Goal: Task Accomplishment & Management: Manage account settings

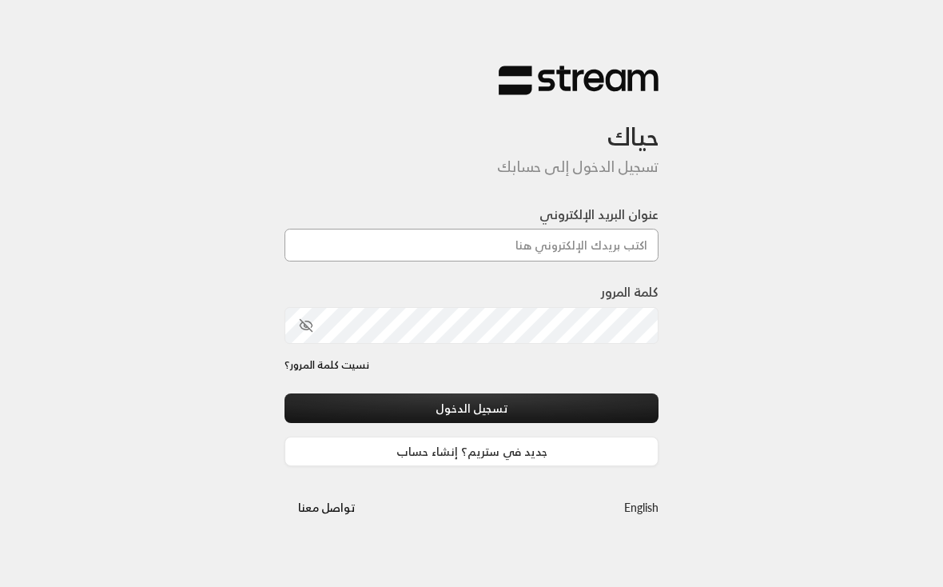
click at [440, 249] on input "عنوان البريد الإلكتروني" at bounding box center [471, 245] width 374 height 33
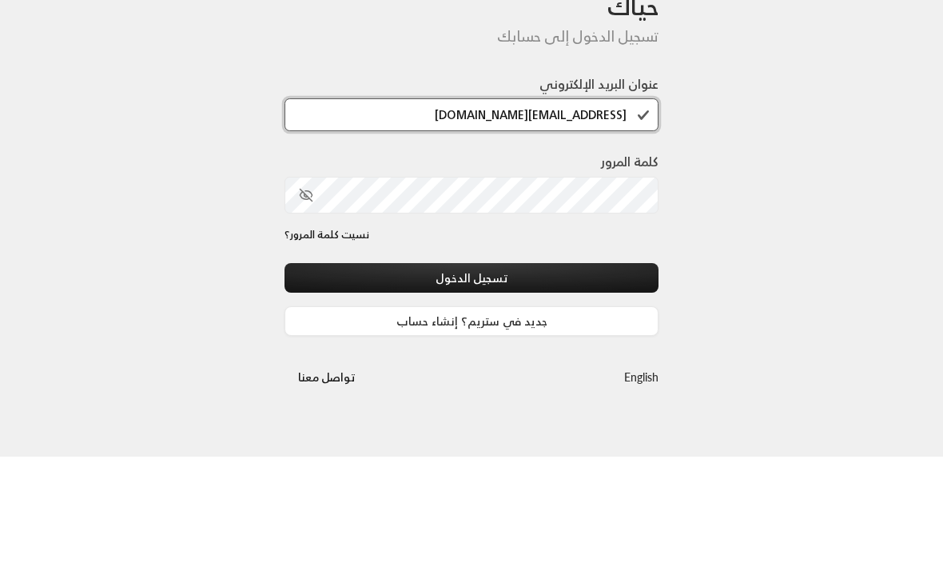
type input "[EMAIL_ADDRESS][DOMAIN_NAME]"
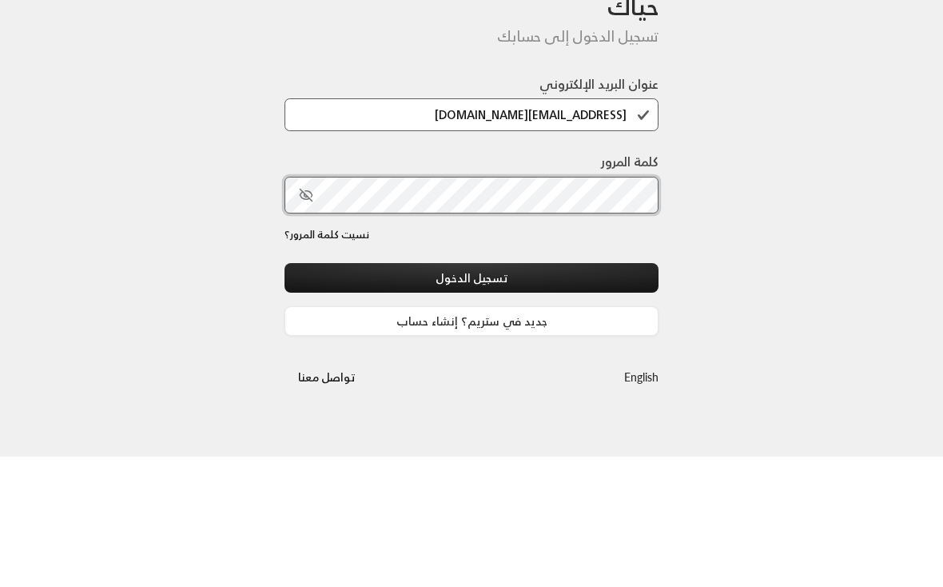
click at [471, 393] on button "تسجيل الدخول" at bounding box center [471, 408] width 374 height 30
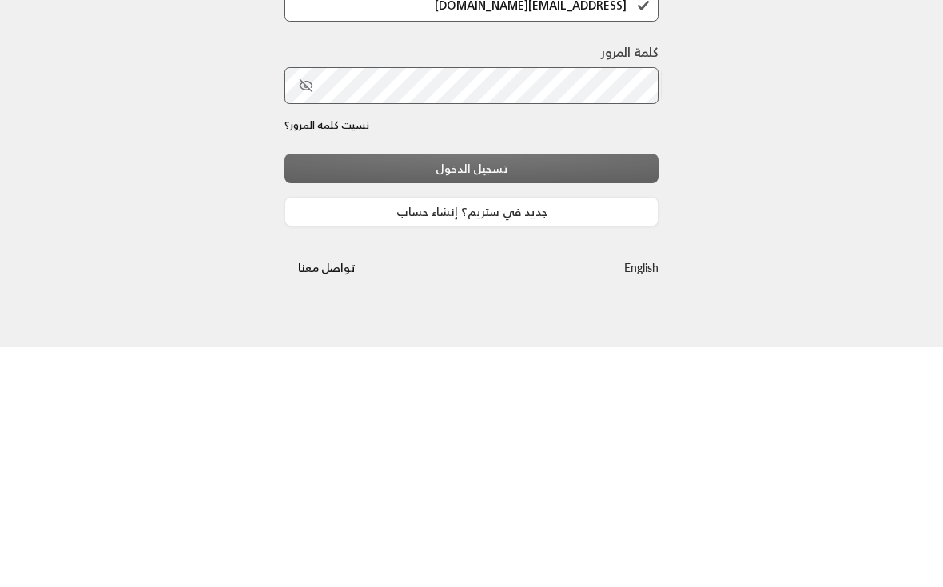
click at [511, 393] on div "تسجيل الدخول جديد في ستريم؟ إنشاء حساب" at bounding box center [471, 429] width 374 height 73
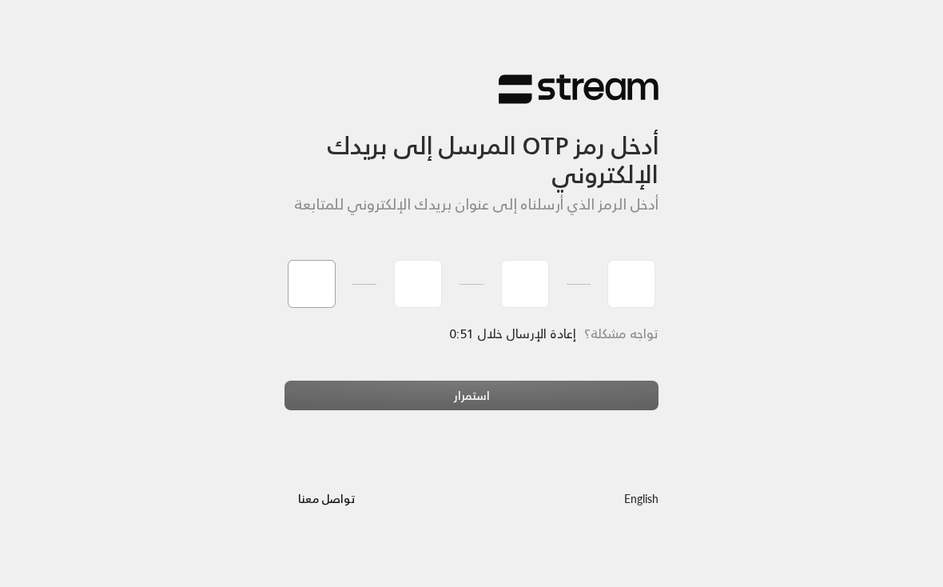
click at [298, 288] on input "tel" at bounding box center [312, 284] width 48 height 48
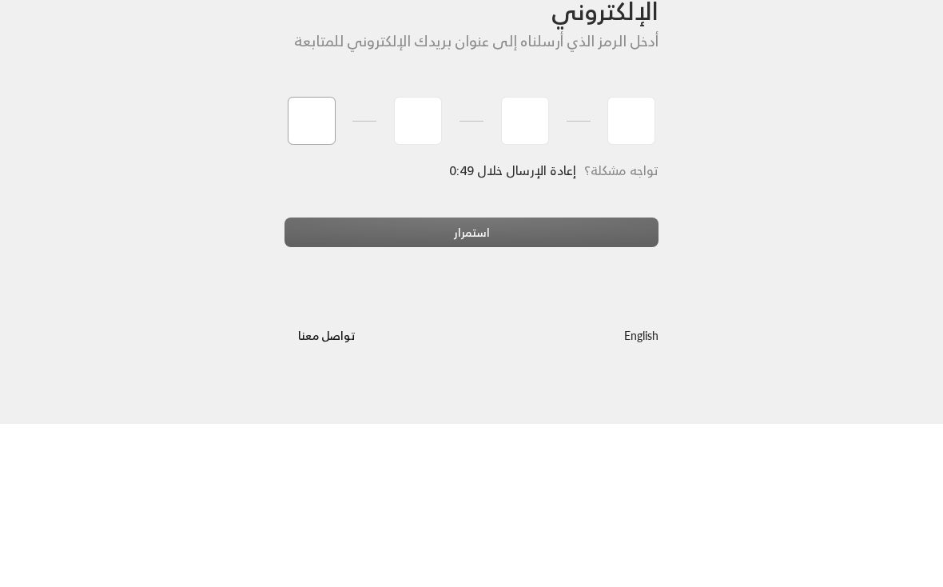
type input "2"
type input "4"
type input "3"
type input "2"
click at [390, 380] on div "استمرار" at bounding box center [471, 401] width 374 height 43
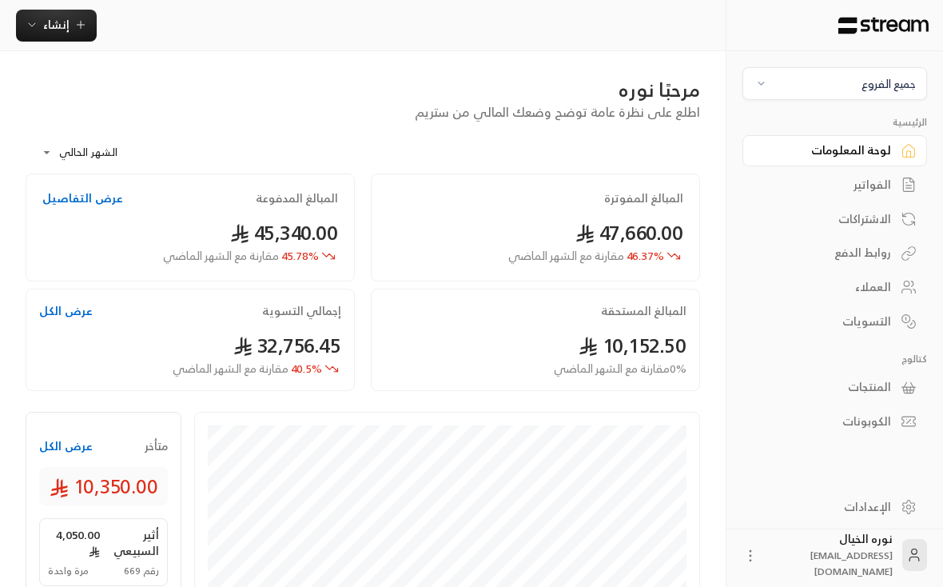
click at [789, 93] on button "جميع الفروع" at bounding box center [834, 83] width 185 height 33
click at [844, 154] on li "النرجس - An Narjis" at bounding box center [835, 157] width 165 height 31
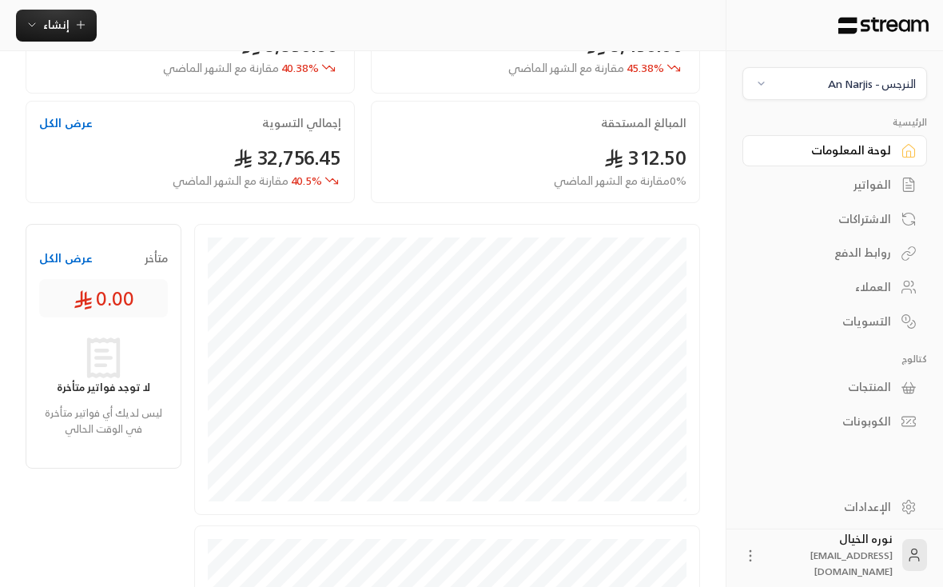
scroll to position [185, 0]
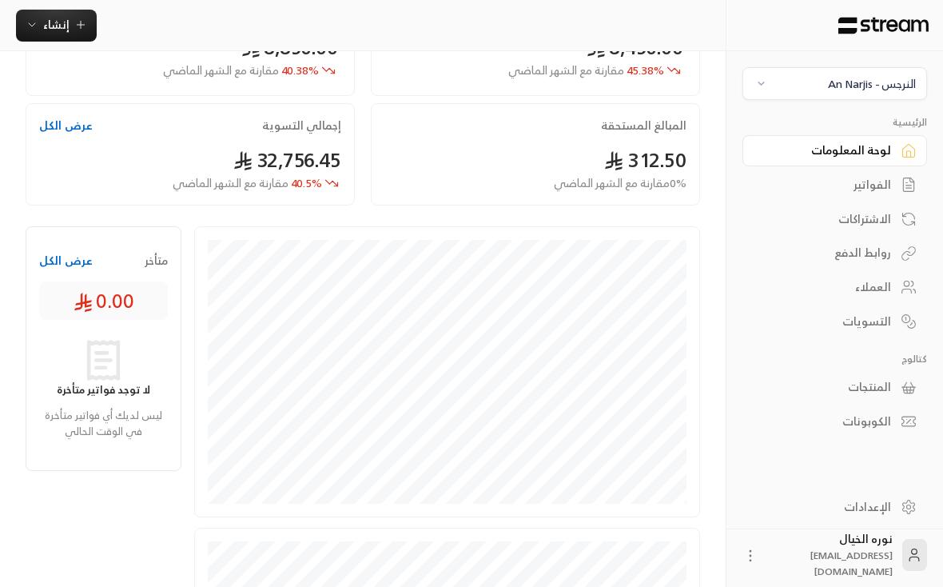
click at [871, 189] on div "الفواتير" at bounding box center [826, 185] width 129 height 16
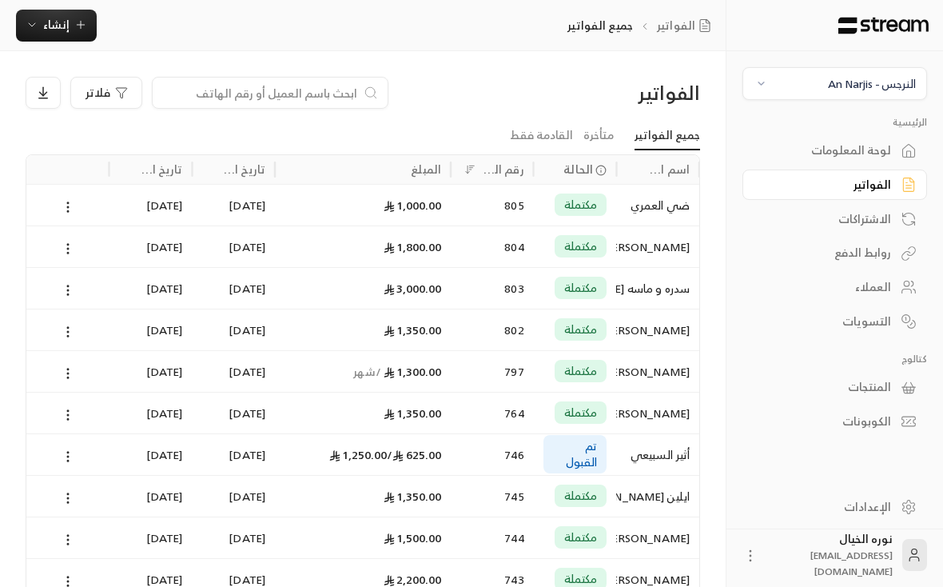
scroll to position [0, -1]
click at [357, 447] on div "625.00 / 1,250.00" at bounding box center [362, 454] width 157 height 41
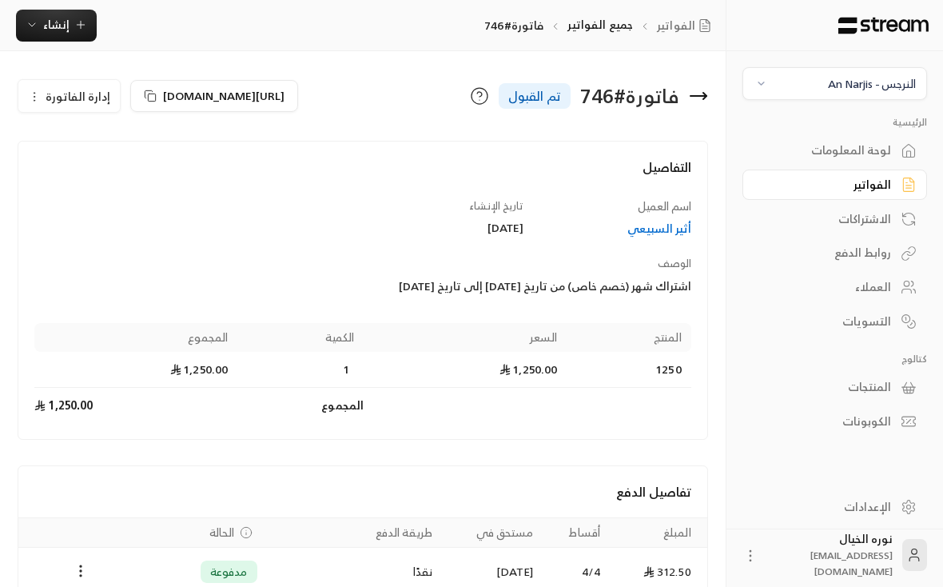
click at [880, 188] on div "الفواتير" at bounding box center [826, 185] width 129 height 16
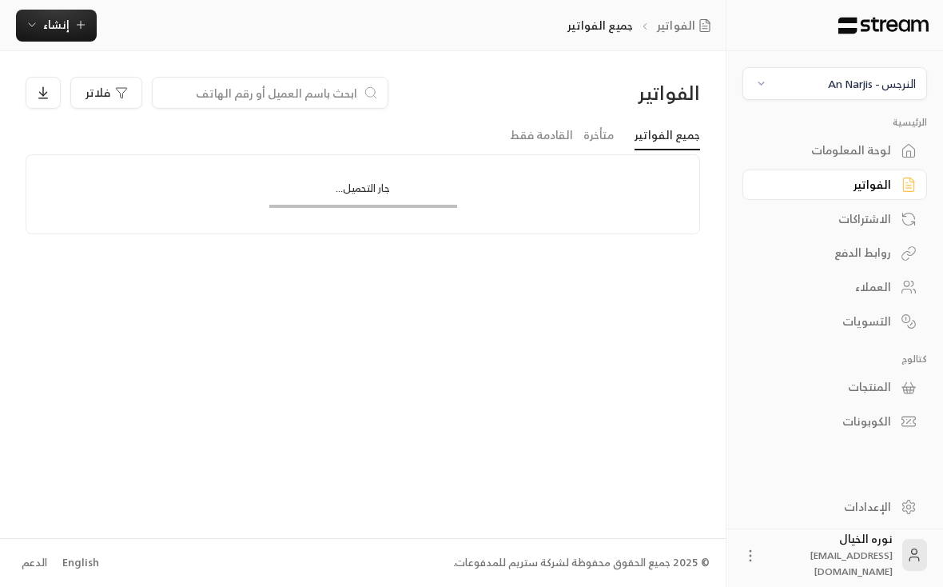
click at [334, 97] on input at bounding box center [259, 93] width 195 height 18
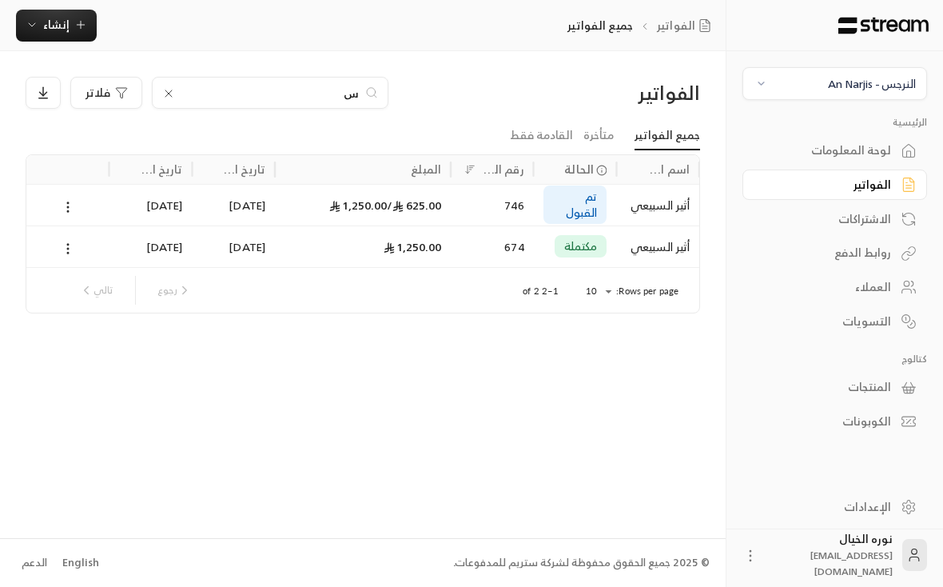
scroll to position [0, -1]
type input "سل"
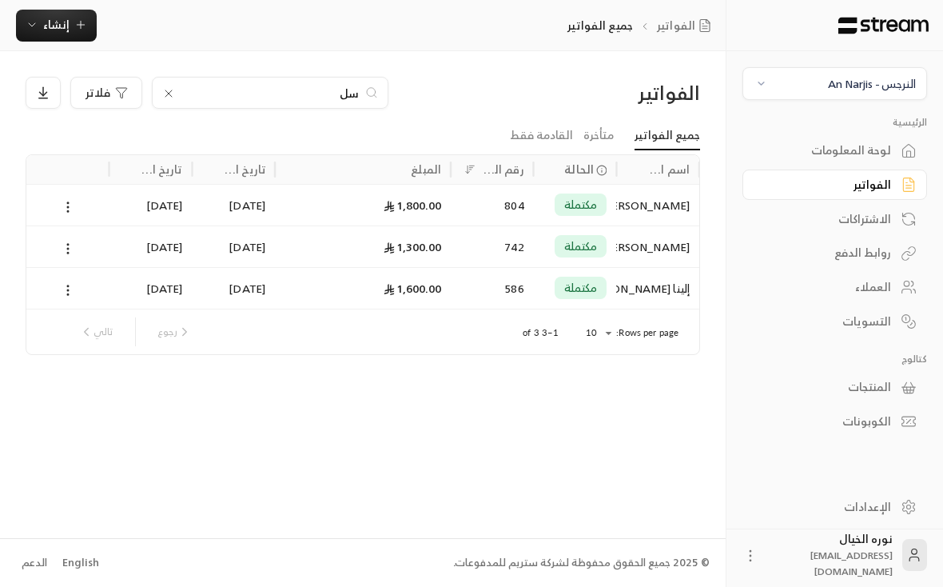
click at [659, 243] on div "[PERSON_NAME]" at bounding box center [658, 246] width 64 height 41
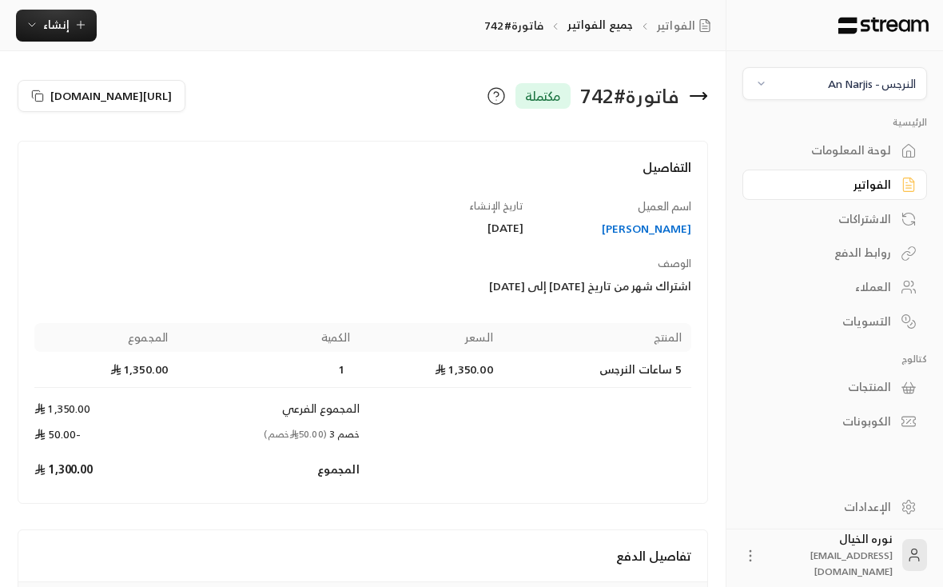
click at [654, 230] on div "[PERSON_NAME]" at bounding box center [615, 229] width 153 height 16
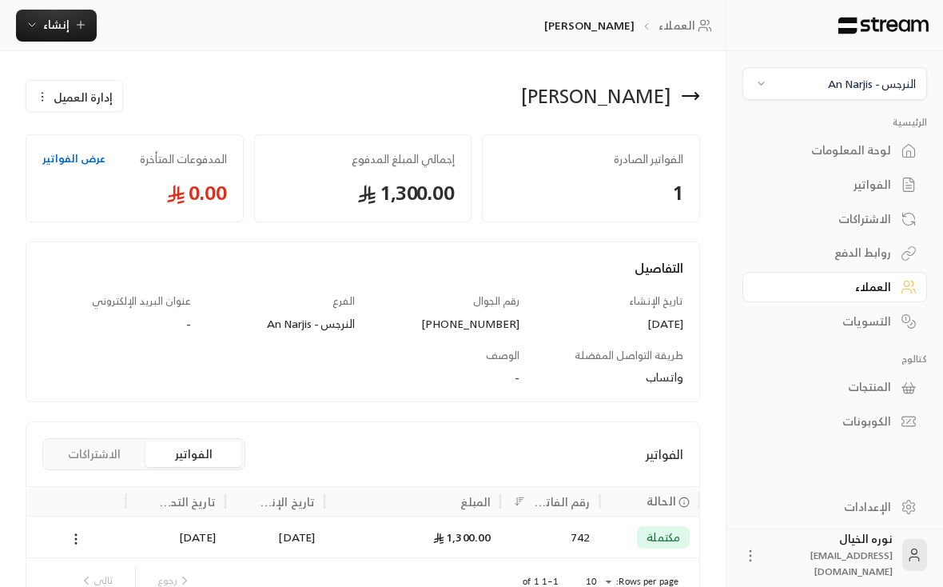
click at [872, 92] on div "النرجس - An Narjis" at bounding box center [872, 83] width 88 height 17
click at [872, 193] on li "المروج Main Branch" at bounding box center [835, 192] width 165 height 31
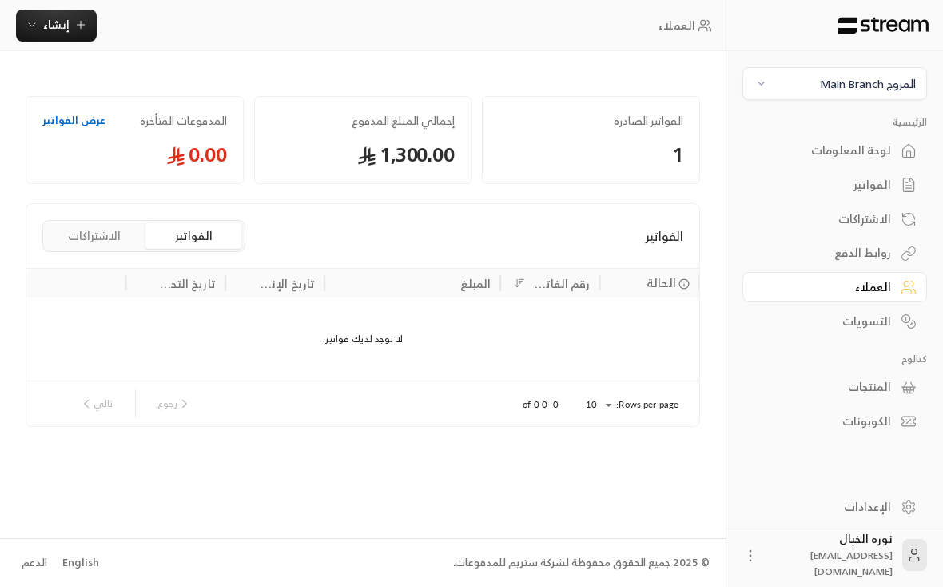
scroll to position [23, 0]
click at [867, 186] on div "الفواتير" at bounding box center [826, 185] width 129 height 16
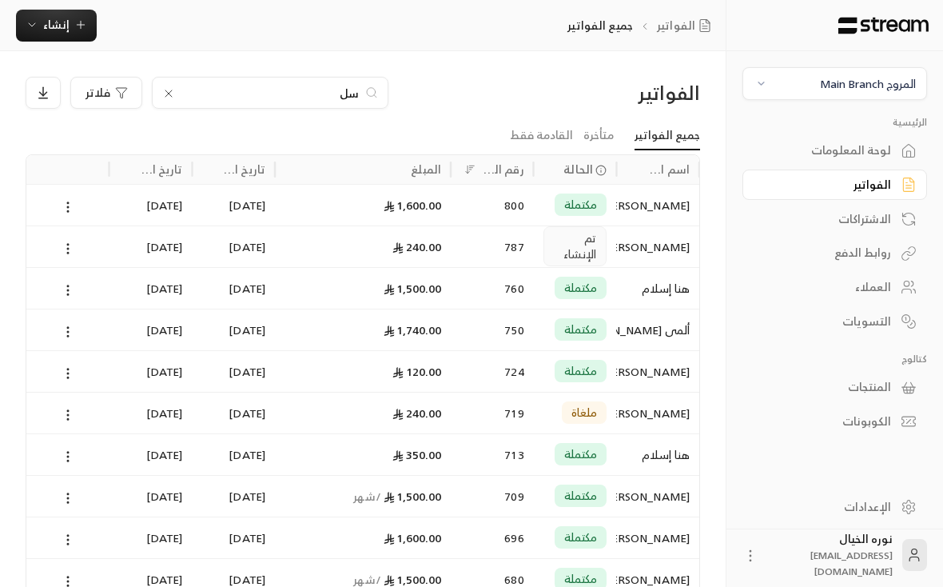
scroll to position [0, -1]
click at [342, 97] on input "سل" at bounding box center [269, 93] width 177 height 18
click at [342, 98] on input "سل" at bounding box center [269, 92] width 177 height 18
click at [341, 97] on input "سل" at bounding box center [269, 92] width 177 height 18
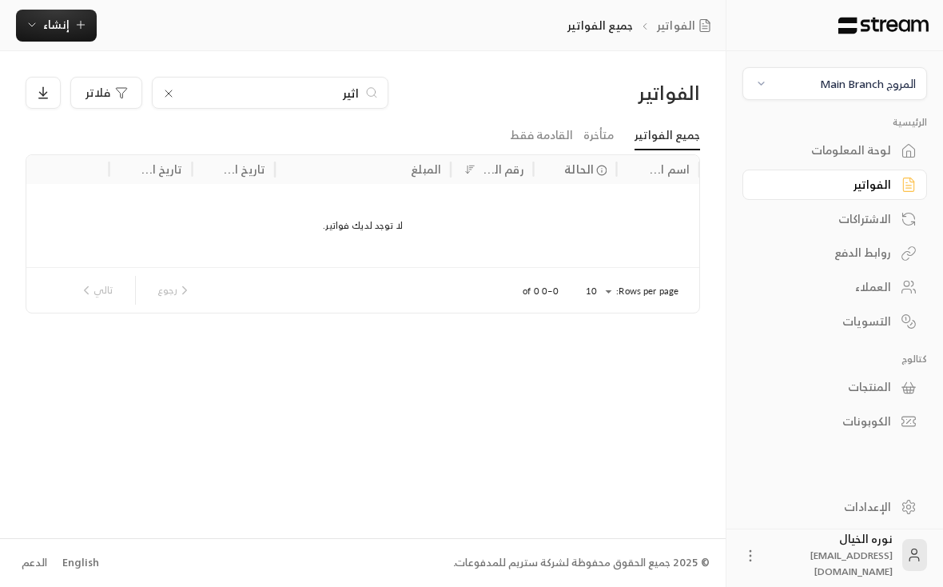
scroll to position [0, -1]
type input "ا"
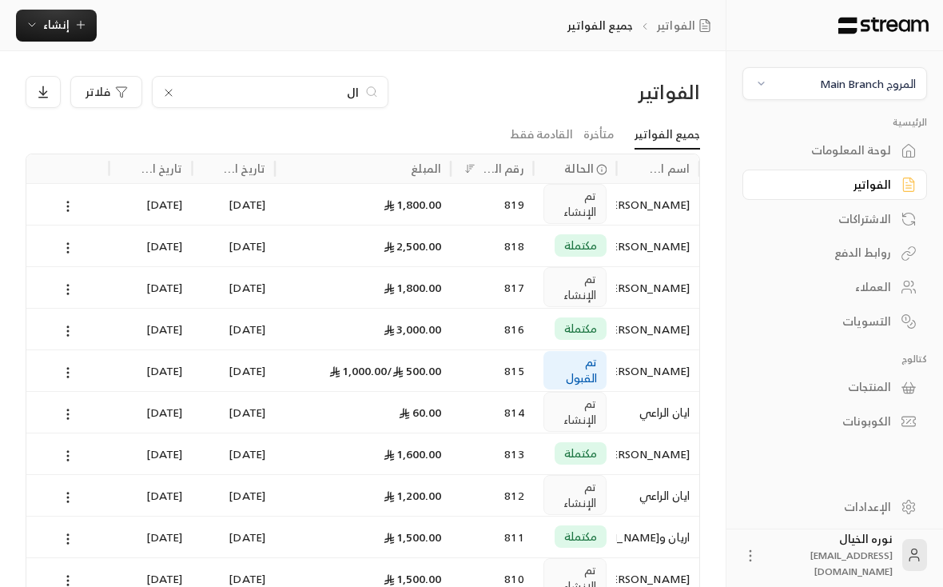
scroll to position [0, 0]
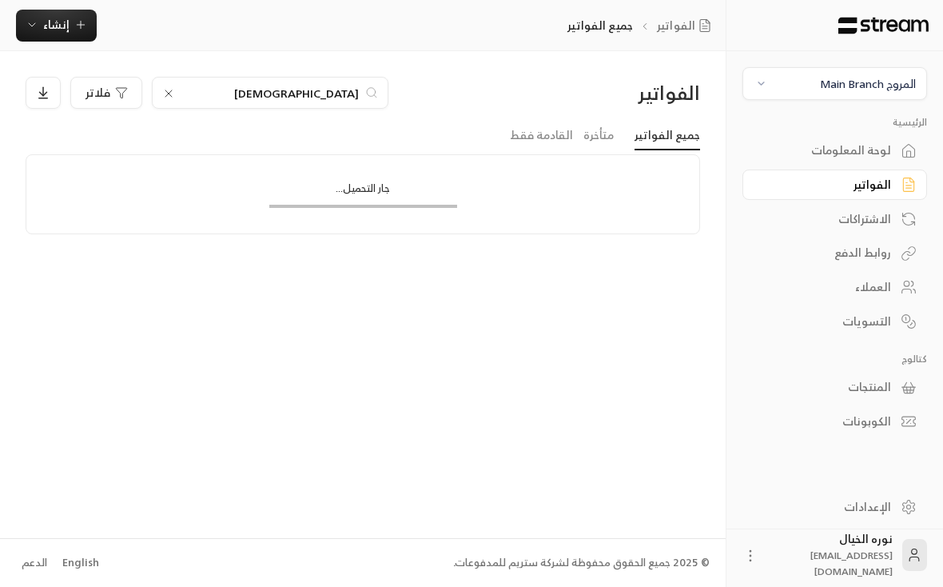
type input "السب"
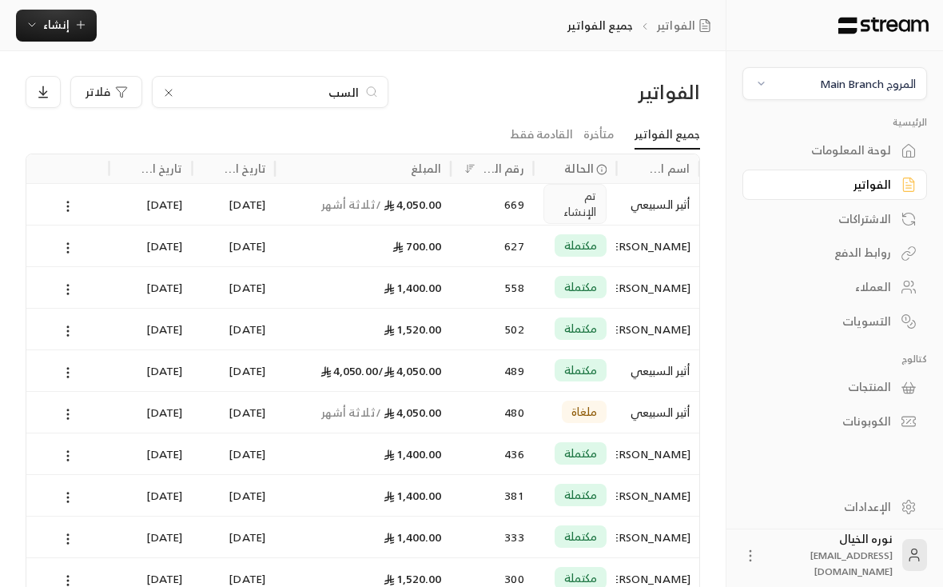
click at [654, 205] on div "أثير السبيعي" at bounding box center [658, 204] width 64 height 41
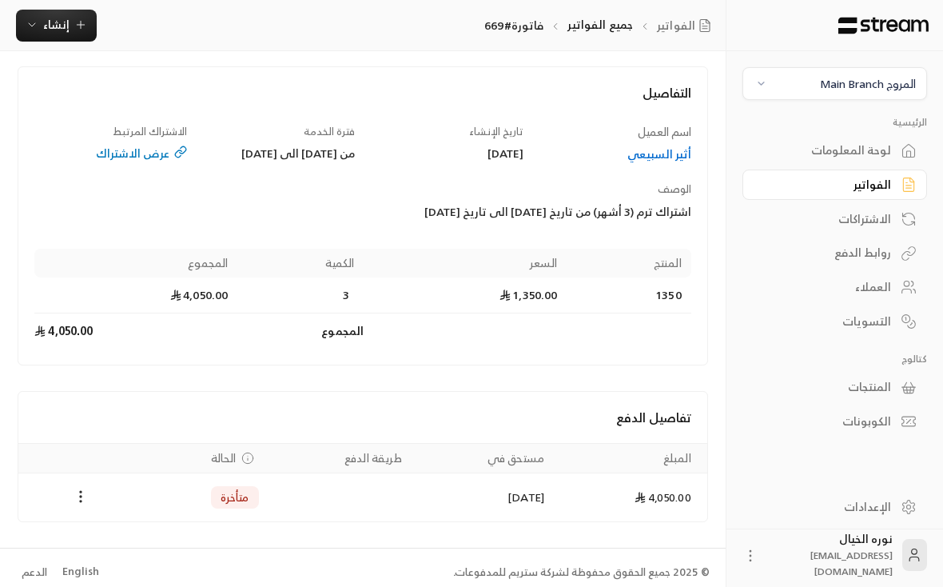
click at [88, 502] on icon "Payments" at bounding box center [81, 496] width 16 height 16
click at [185, 556] on li "تغيير الحالة الى مدفوعة" at bounding box center [140, 552] width 123 height 29
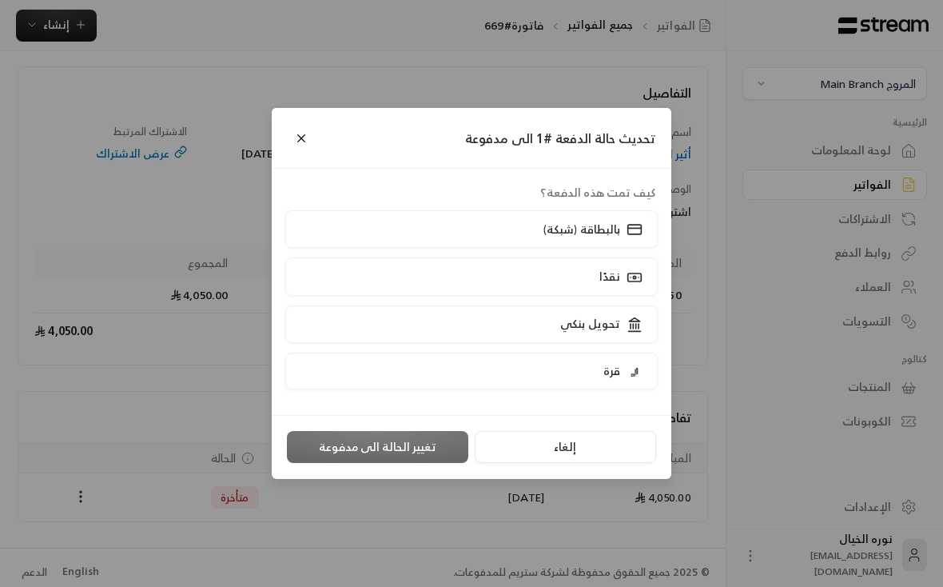
click at [621, 284] on div "نقدًا" at bounding box center [620, 276] width 50 height 17
click at [427, 455] on button "تغيير الحالة الى مدفوعة" at bounding box center [377, 447] width 181 height 32
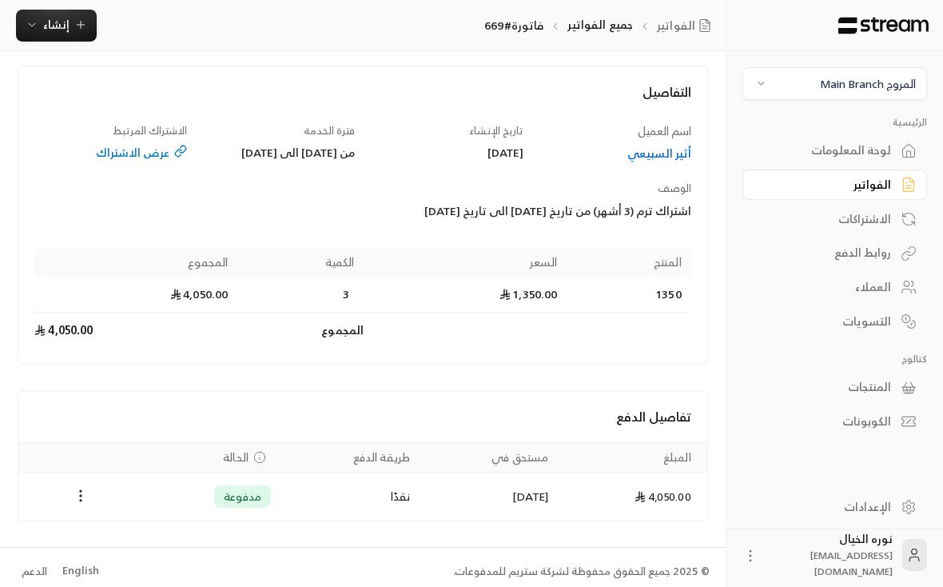
scroll to position [74, 0]
click at [849, 91] on div "المروج Main Branch" at bounding box center [868, 83] width 96 height 17
click at [885, 160] on li "النرجس - An Narjis" at bounding box center [835, 157] width 165 height 31
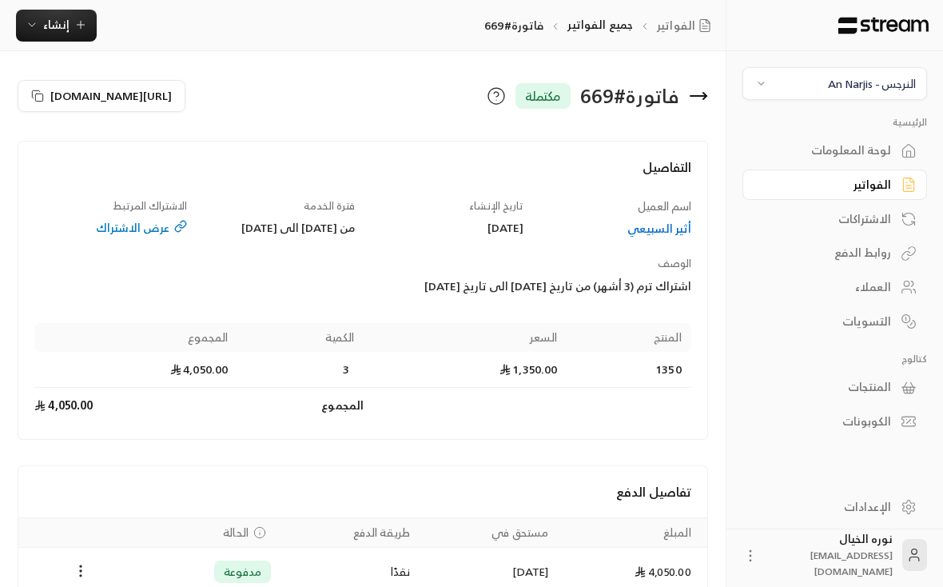
click at [874, 184] on div "الفواتير" at bounding box center [826, 185] width 129 height 16
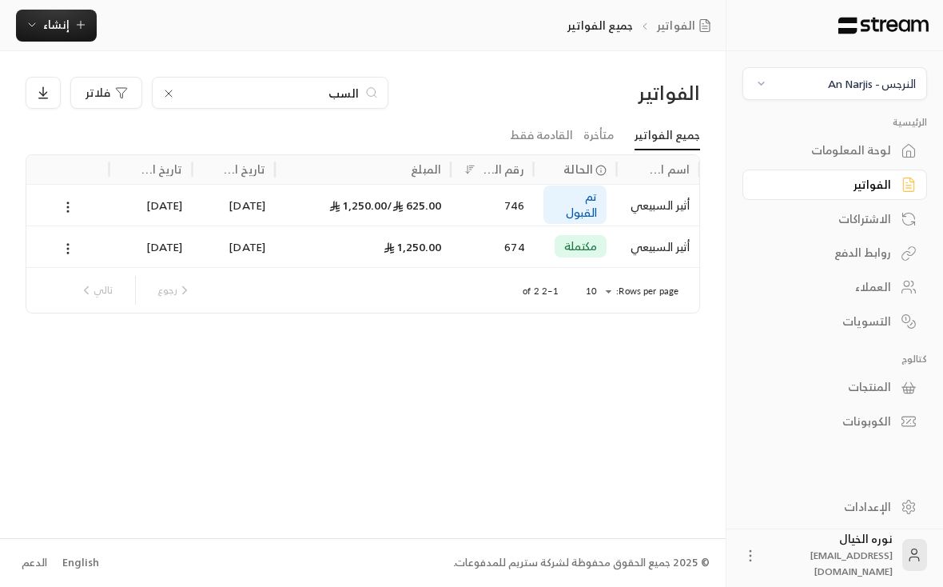
scroll to position [0, -1]
click at [326, 91] on input "السب" at bounding box center [269, 93] width 177 height 18
click at [344, 98] on input "السب" at bounding box center [269, 93] width 177 height 18
click at [344, 97] on input "السب" at bounding box center [269, 93] width 177 height 18
type input "لولوه"
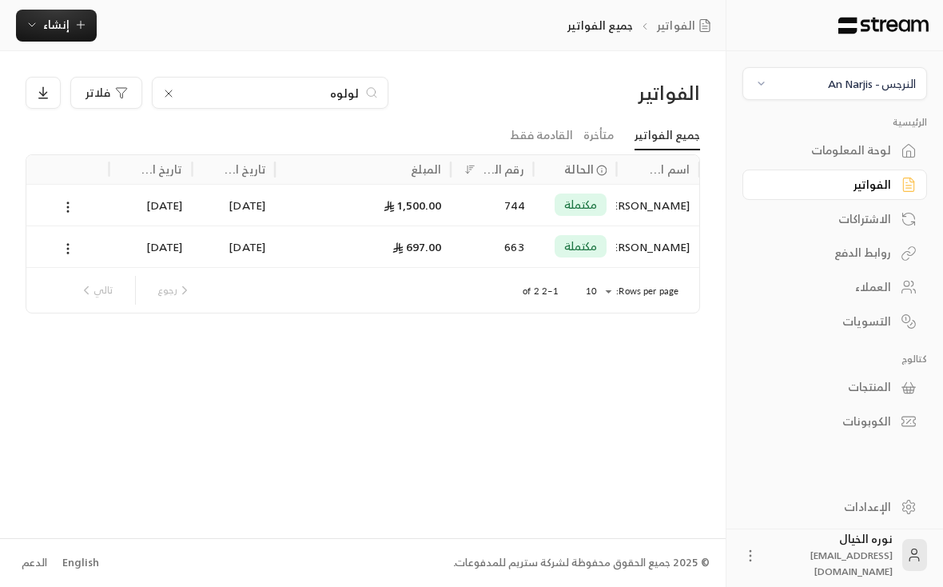
click at [657, 205] on div "[PERSON_NAME]" at bounding box center [658, 205] width 64 height 41
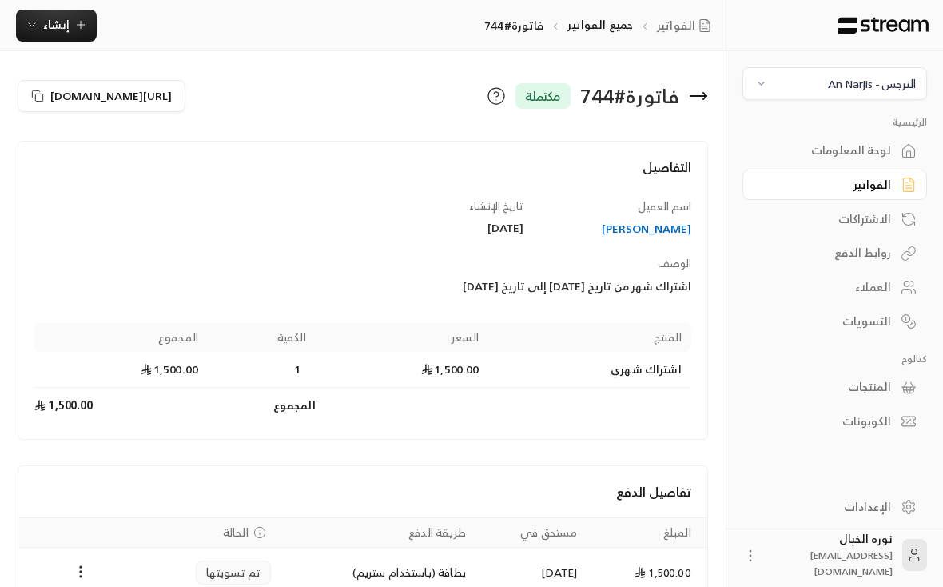
click at [665, 235] on div "[PERSON_NAME]" at bounding box center [615, 229] width 153 height 16
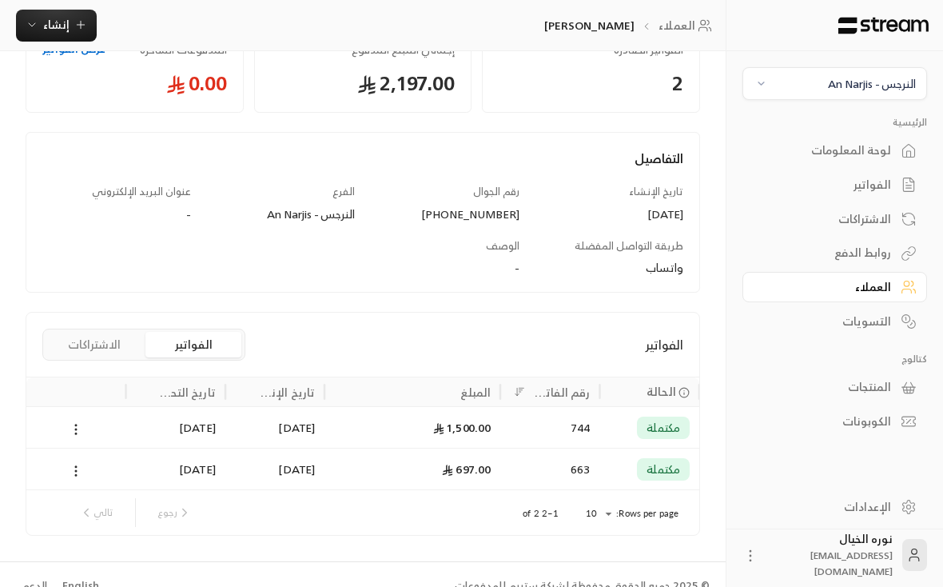
scroll to position [108, 0]
click at [567, 432] on div "744" at bounding box center [550, 428] width 80 height 41
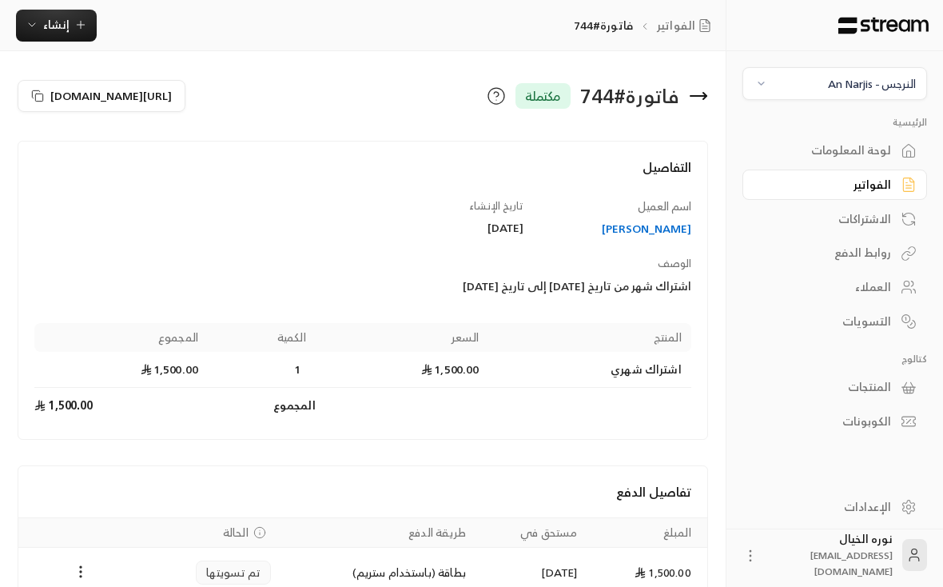
click at [82, 35] on button "إنشاء" at bounding box center [56, 26] width 81 height 32
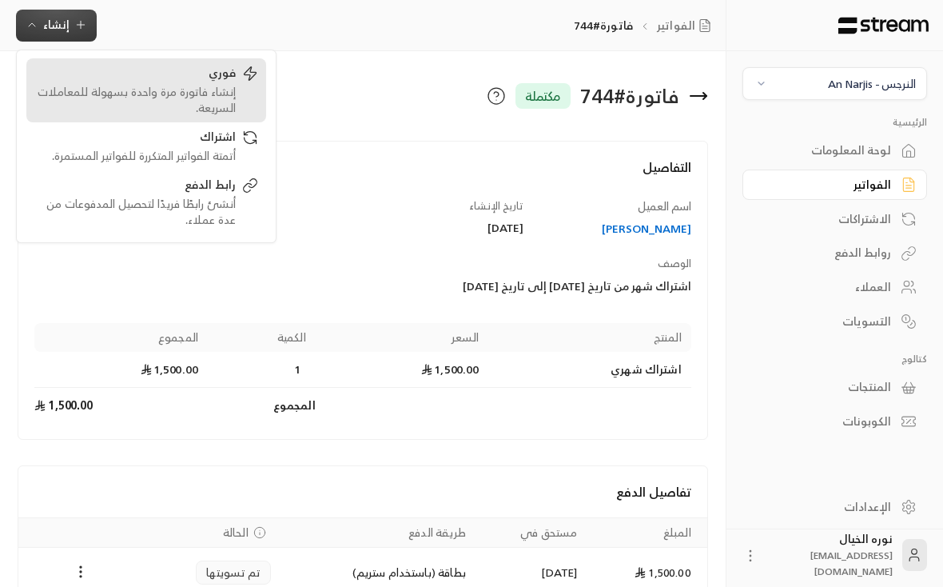
click at [229, 90] on div "إنشاء فاتورة مرة واحدة بسهولة للمعاملات السريعة." at bounding box center [134, 100] width 201 height 32
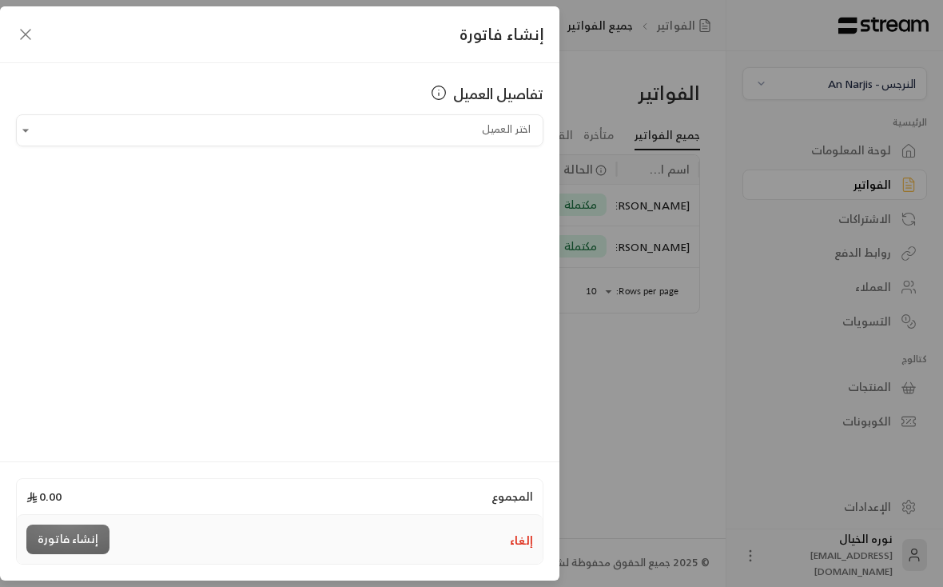
scroll to position [0, -1]
click at [503, 135] on input "اختر العميل" at bounding box center [279, 131] width 527 height 28
click at [500, 214] on span "[PERSON_NAME]" at bounding box center [478, 215] width 91 height 20
type input "**********"
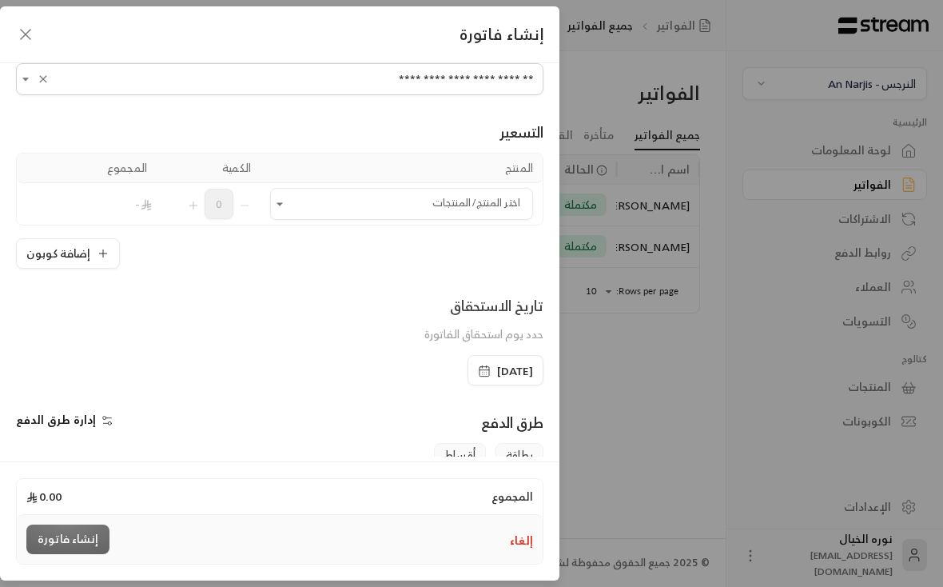
scroll to position [86, 0]
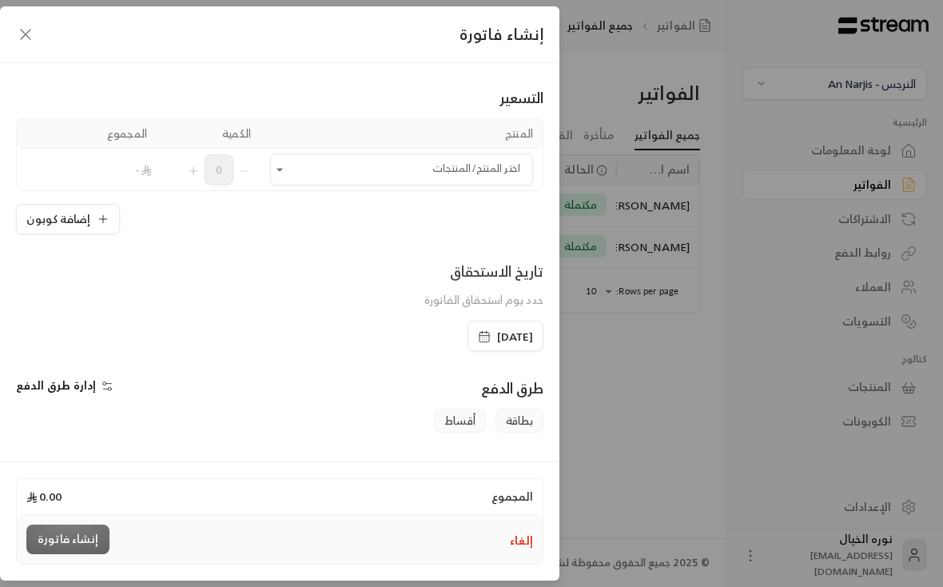
click at [299, 165] on input "اختر العميل" at bounding box center [401, 170] width 263 height 28
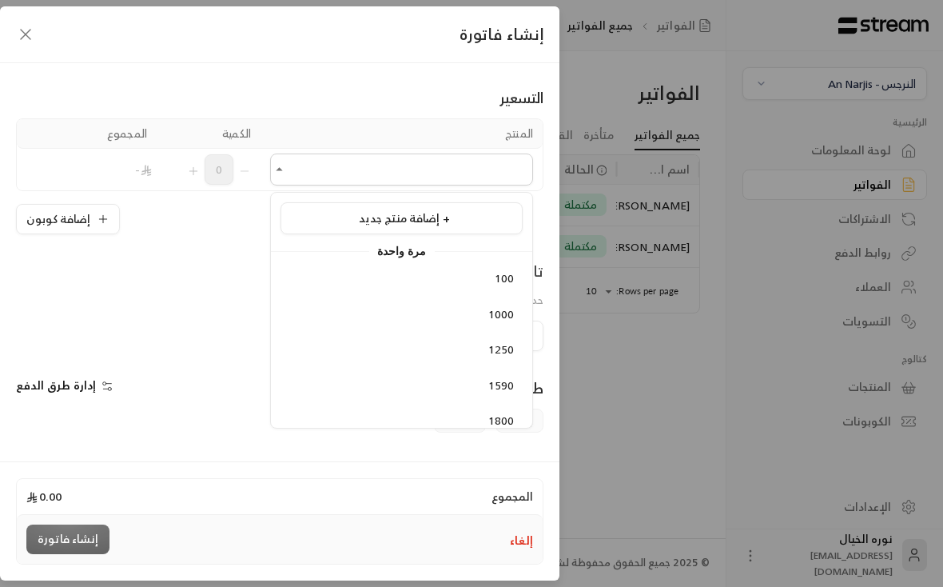
type input "*"
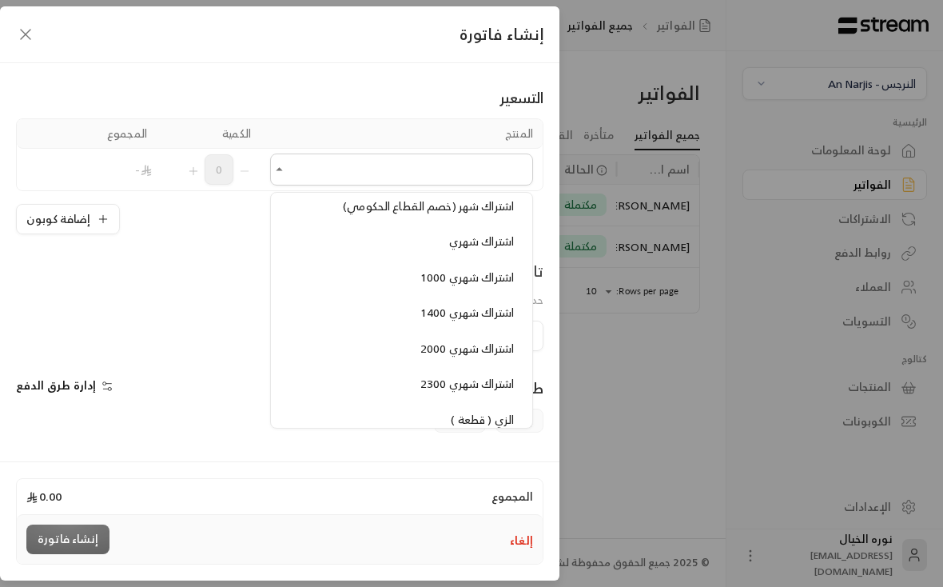
scroll to position [1318, 0]
click at [485, 230] on span "اشتراك شهري" at bounding box center [481, 240] width 65 height 20
type input "**********"
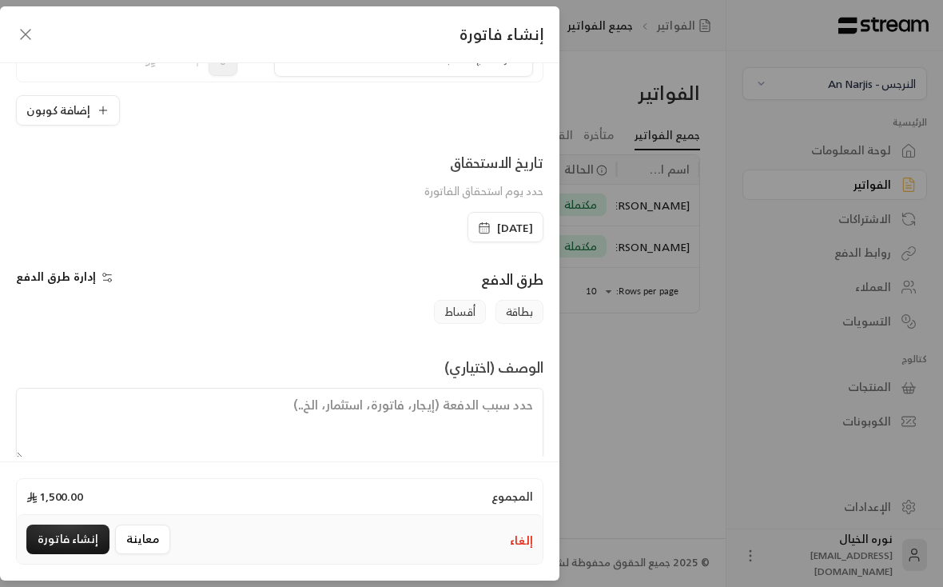
scroll to position [236, 0]
click at [467, 217] on div "[DATE]" at bounding box center [505, 228] width 76 height 30
click at [479, 233] on rect "button" at bounding box center [484, 229] width 10 height 10
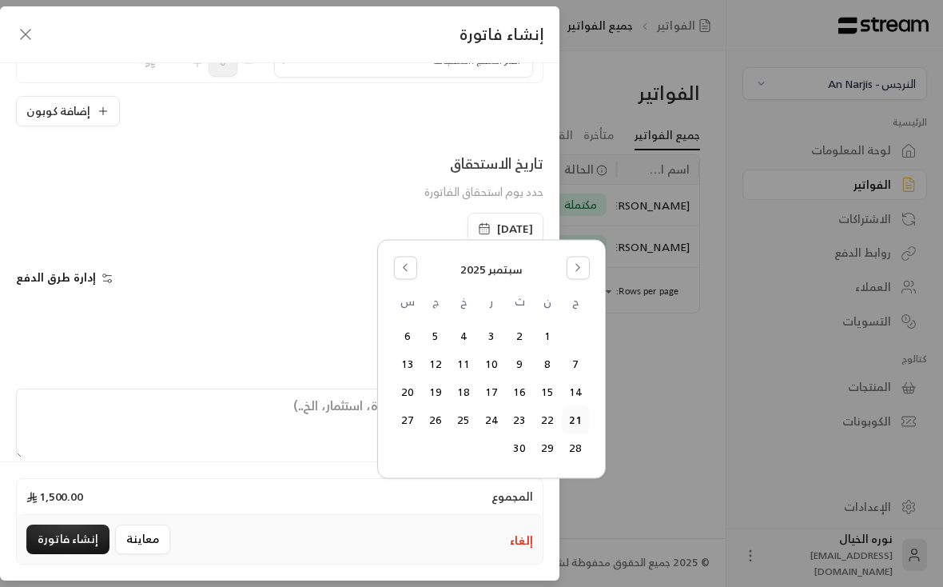
click at [491, 422] on button "24" at bounding box center [492, 420] width 26 height 26
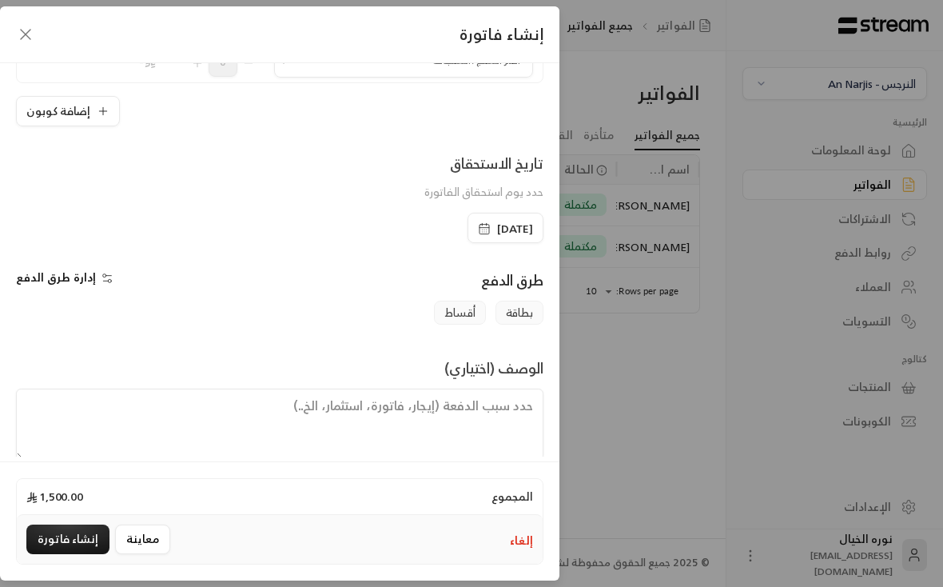
click at [447, 417] on textarea at bounding box center [279, 424] width 527 height 72
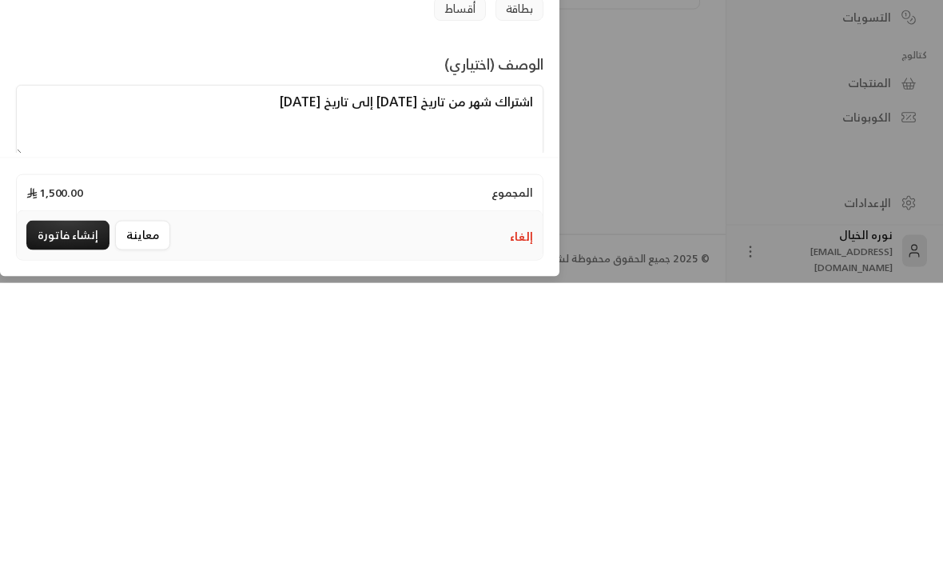
scroll to position [23, 0]
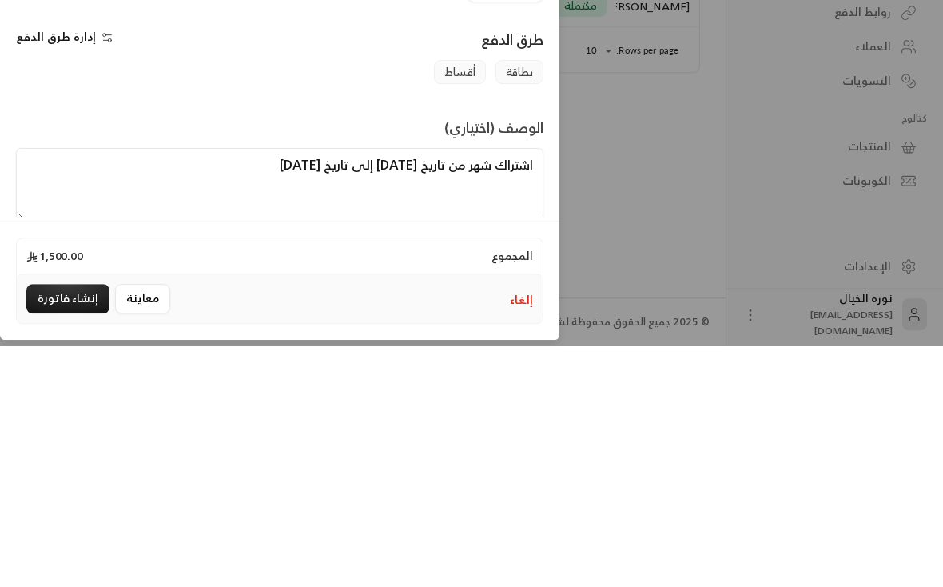
type textarea "اشتراك شهر من تاريخ [DATE] إلى تاريخ [DATE]"
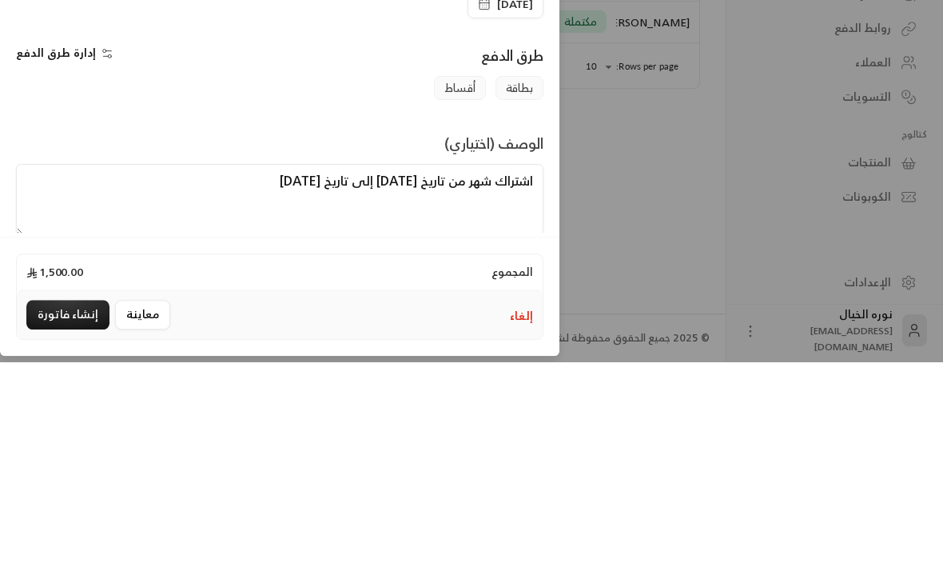
click at [78, 524] on button "إنشاء فاتورة" at bounding box center [67, 539] width 83 height 30
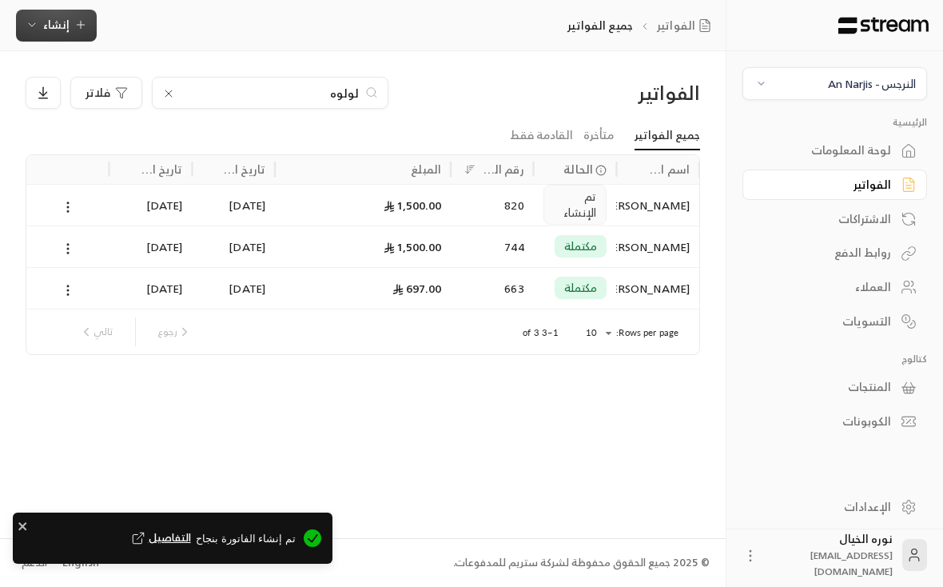
scroll to position [0, -1]
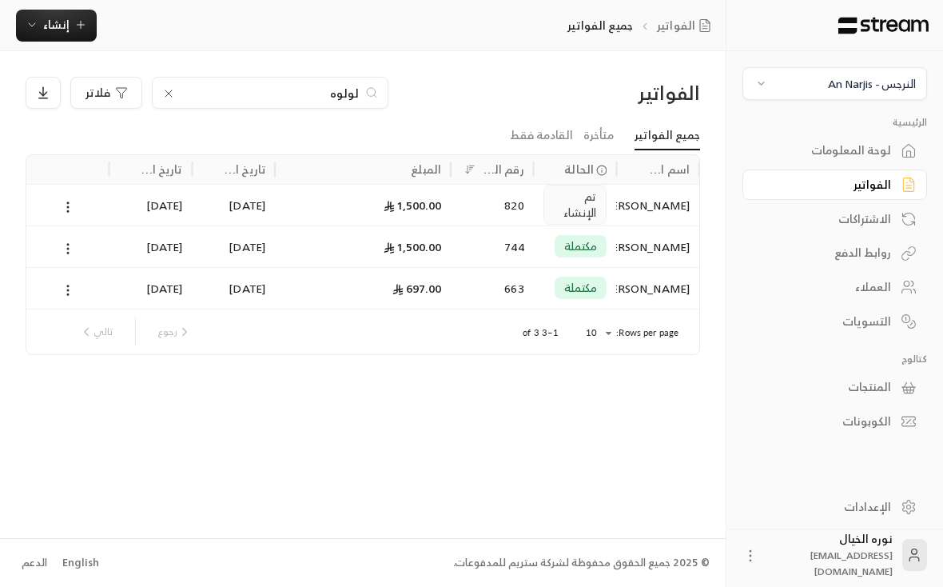
click at [339, 99] on input "لولوه" at bounding box center [269, 93] width 177 height 18
click at [341, 85] on input "لولوه" at bounding box center [269, 93] width 177 height 18
click at [339, 82] on div "لولوه" at bounding box center [270, 93] width 237 height 32
click at [333, 86] on input "لولوه" at bounding box center [269, 93] width 177 height 18
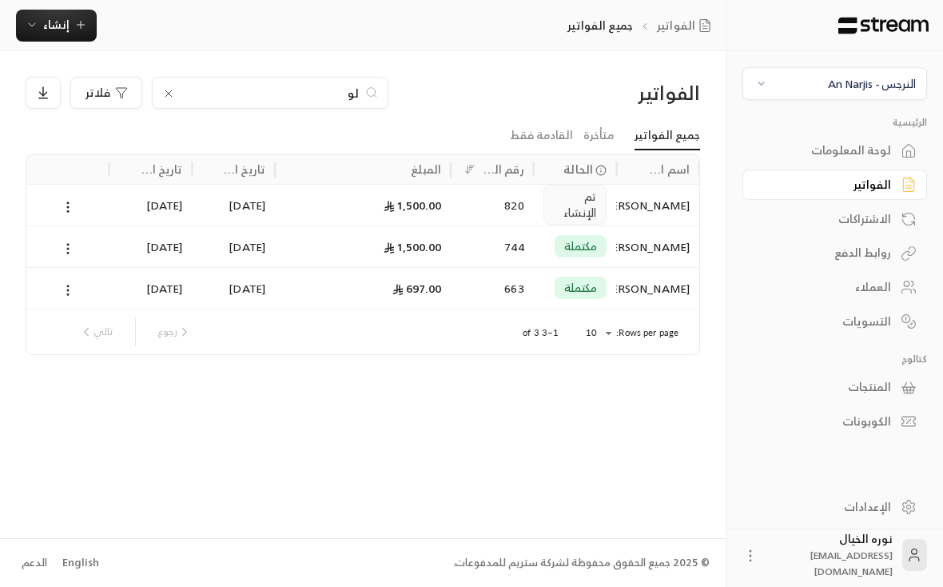
type input "ل"
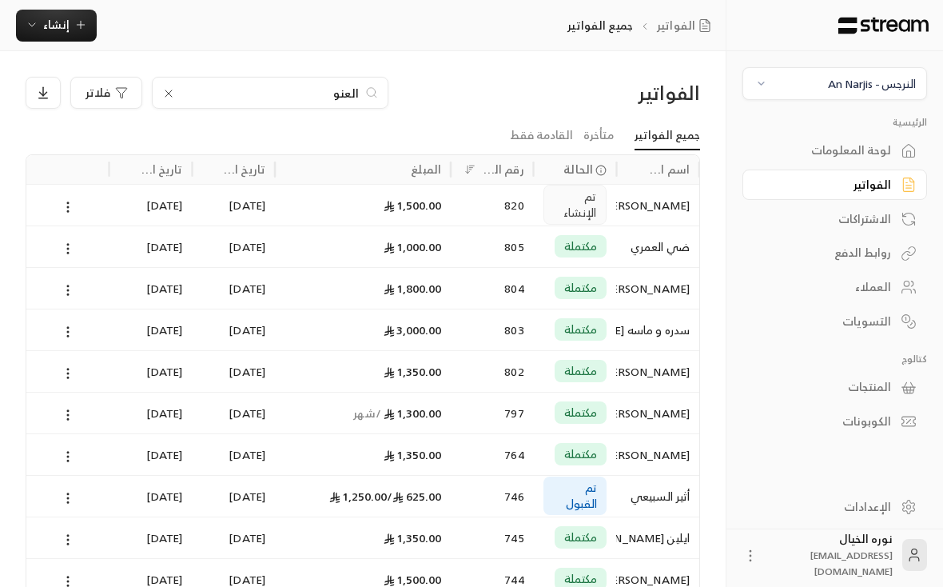
scroll to position [0, -1]
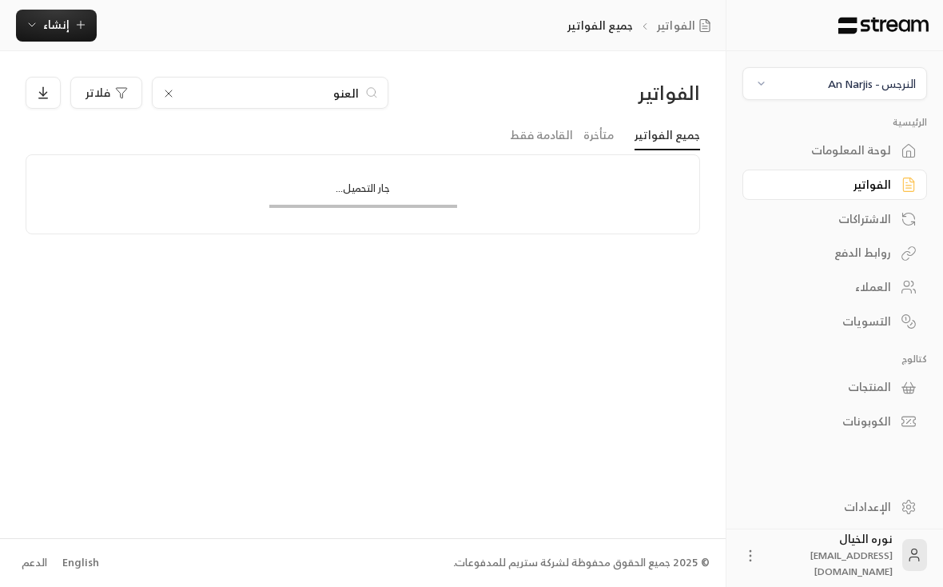
type input "العنود"
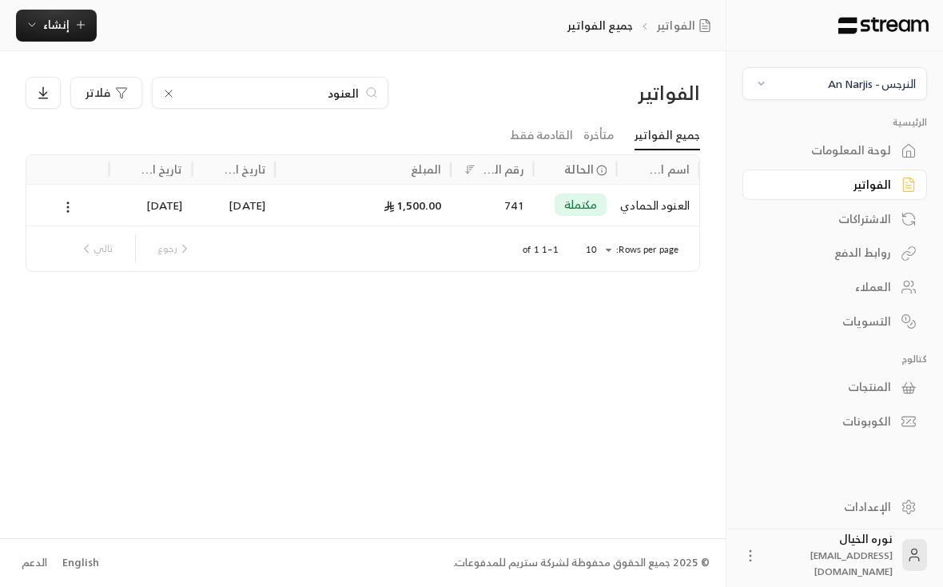
click at [638, 203] on div "العنود الحمادي" at bounding box center [658, 205] width 64 height 41
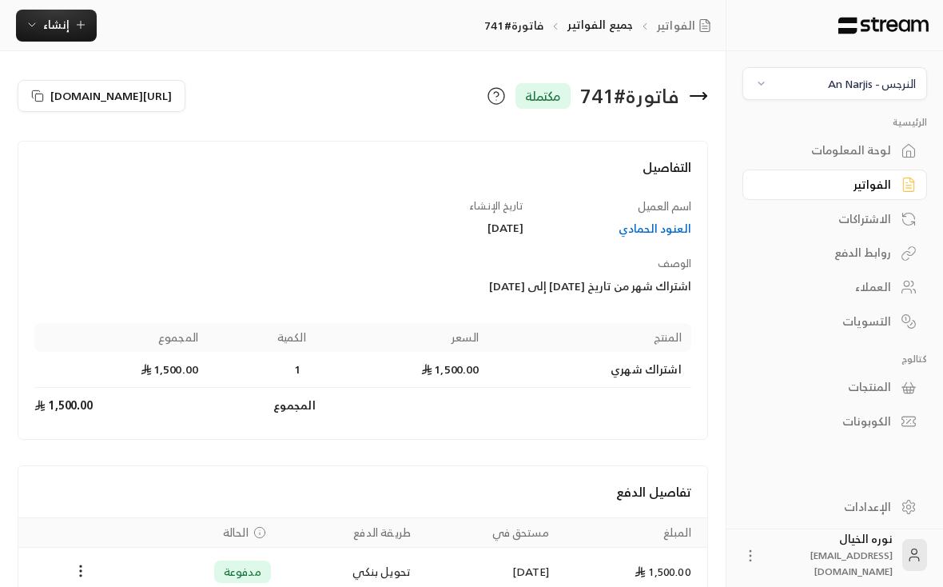
click at [654, 227] on div "العنود الحمادي" at bounding box center [615, 229] width 153 height 16
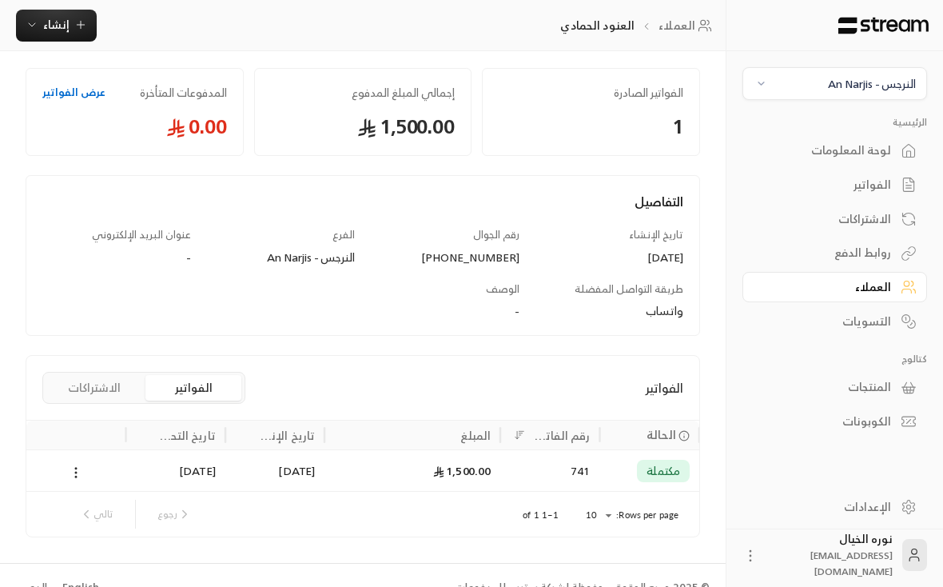
click at [530, 471] on div "741" at bounding box center [550, 470] width 80 height 41
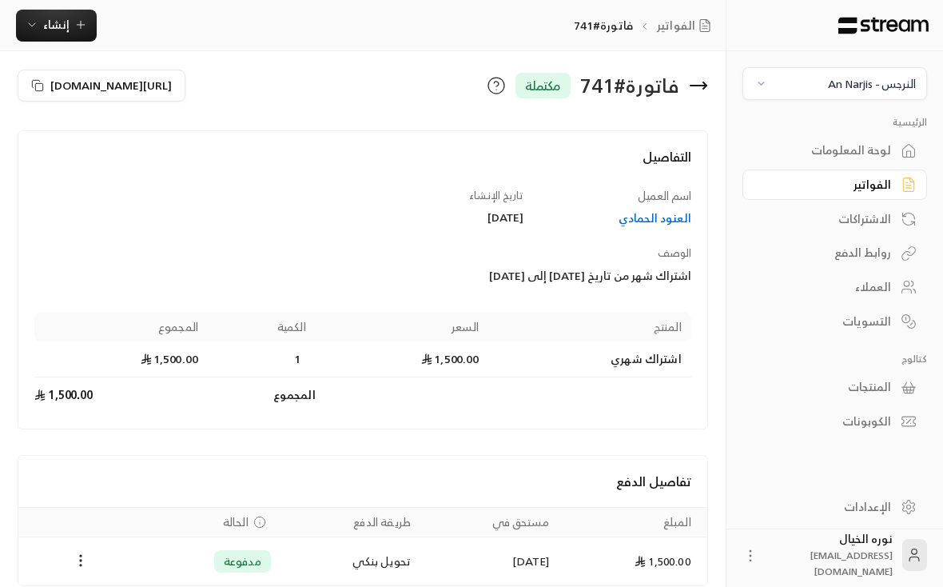
click at [71, 25] on span "إنشاء" at bounding box center [57, 24] width 62 height 20
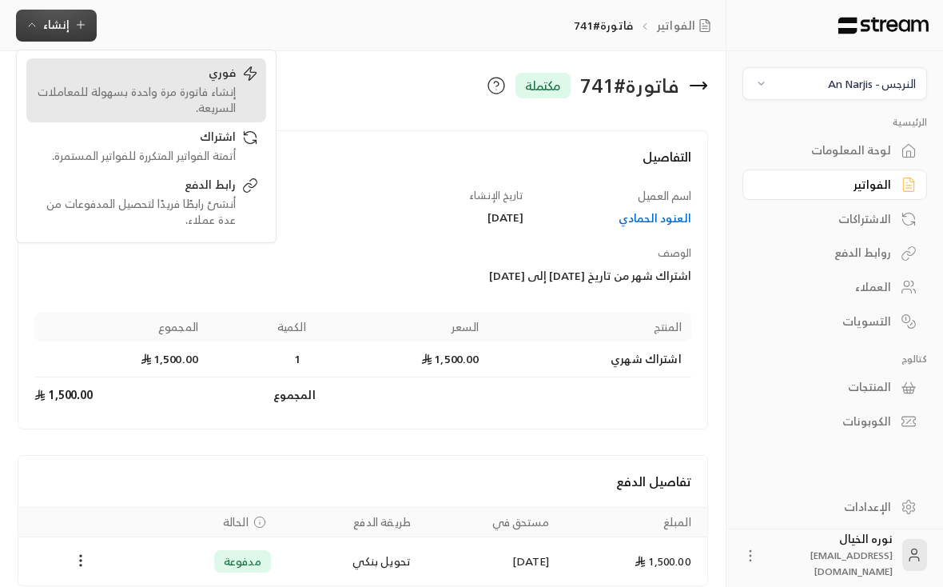
click at [229, 90] on div "إنشاء فاتورة مرة واحدة بسهولة للمعاملات السريعة." at bounding box center [134, 100] width 201 height 32
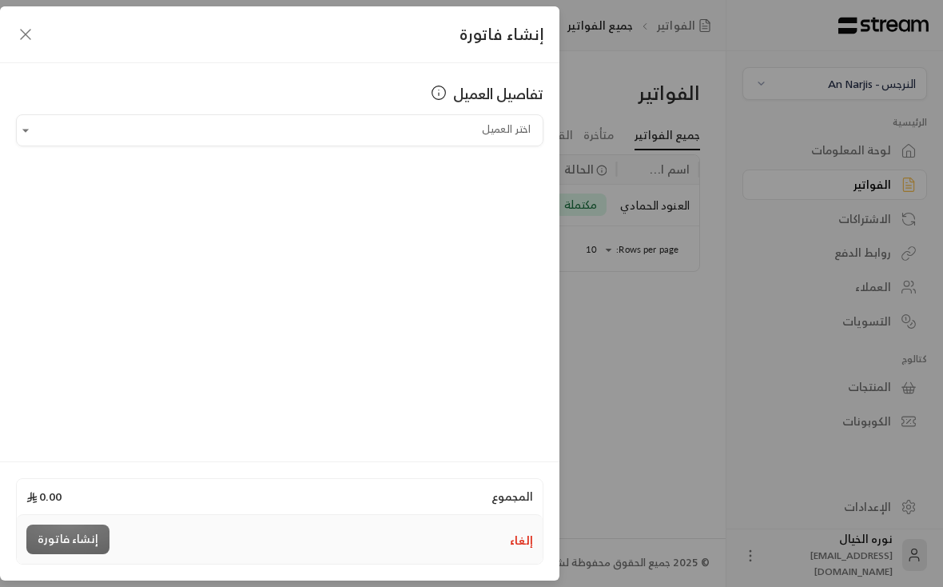
click at [488, 121] on input "اختر العميل" at bounding box center [279, 131] width 527 height 28
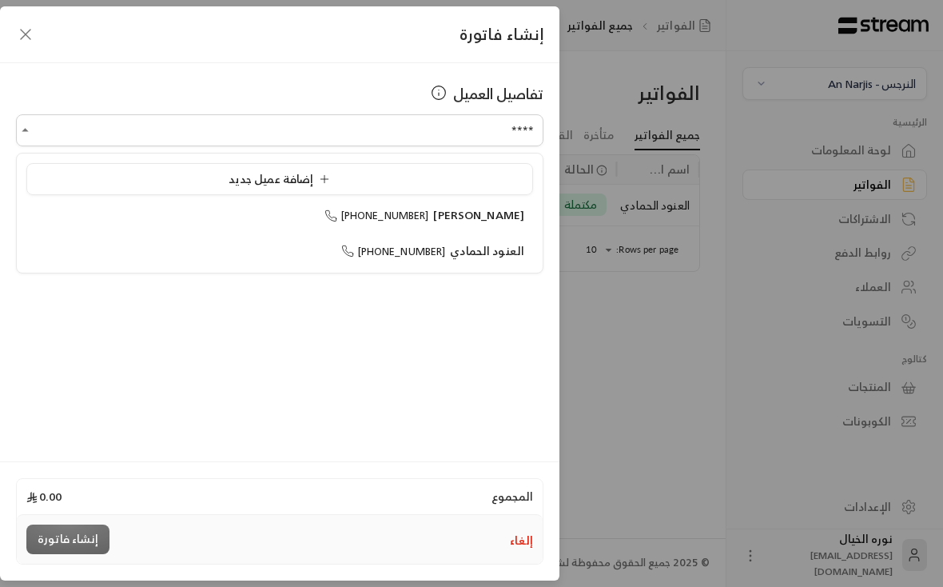
click at [495, 244] on span "العنود الحمادي" at bounding box center [487, 251] width 74 height 20
type input "**********"
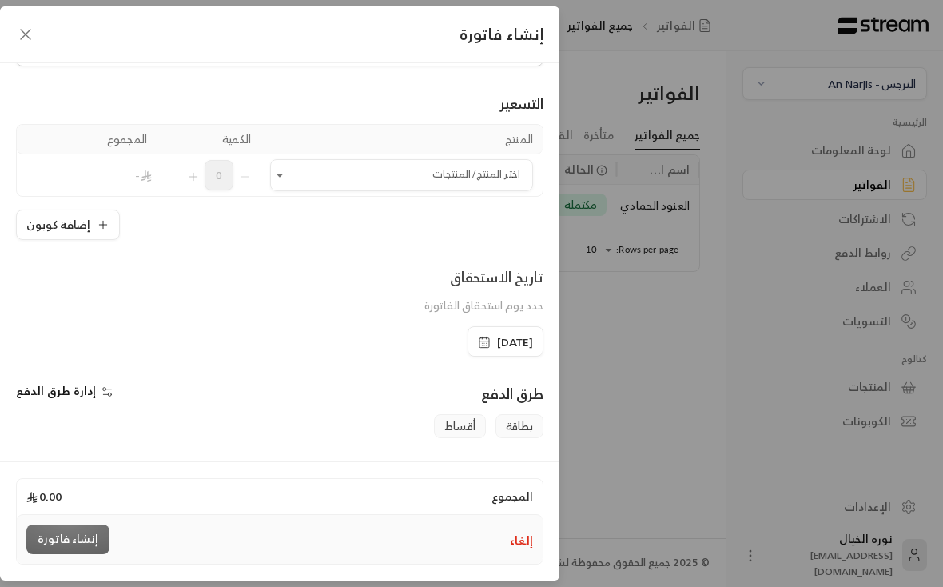
click at [408, 187] on input "اختر العميل" at bounding box center [401, 175] width 263 height 28
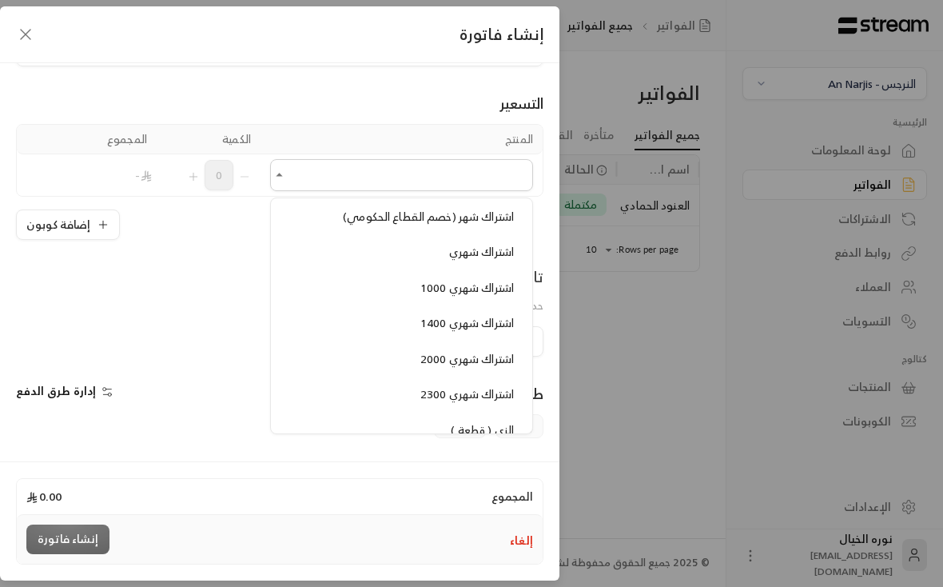
click at [479, 241] on span "اشتراك شهري" at bounding box center [481, 251] width 65 height 20
type input "**********"
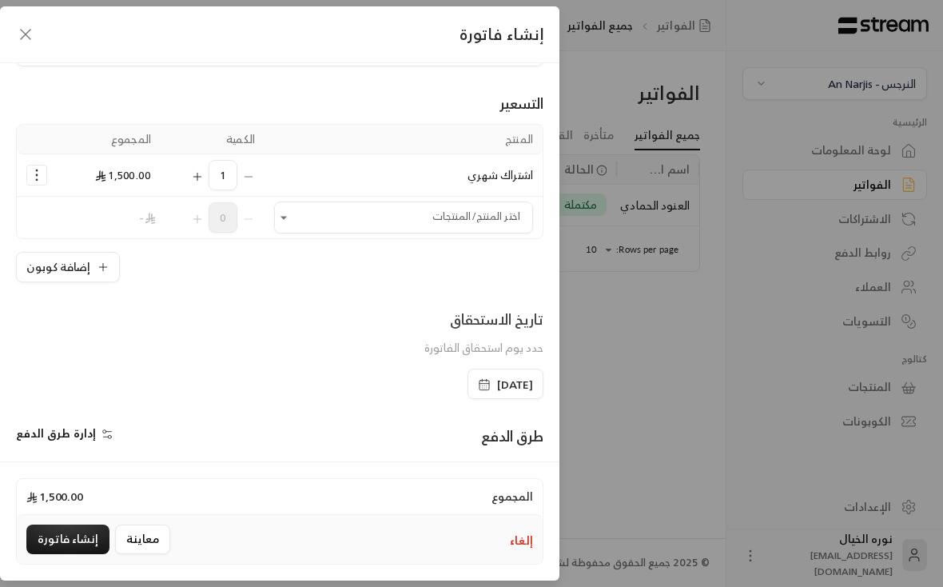
click at [448, 400] on div "**********" at bounding box center [279, 259] width 559 height 393
click at [479, 380] on rect "button" at bounding box center [484, 385] width 10 height 10
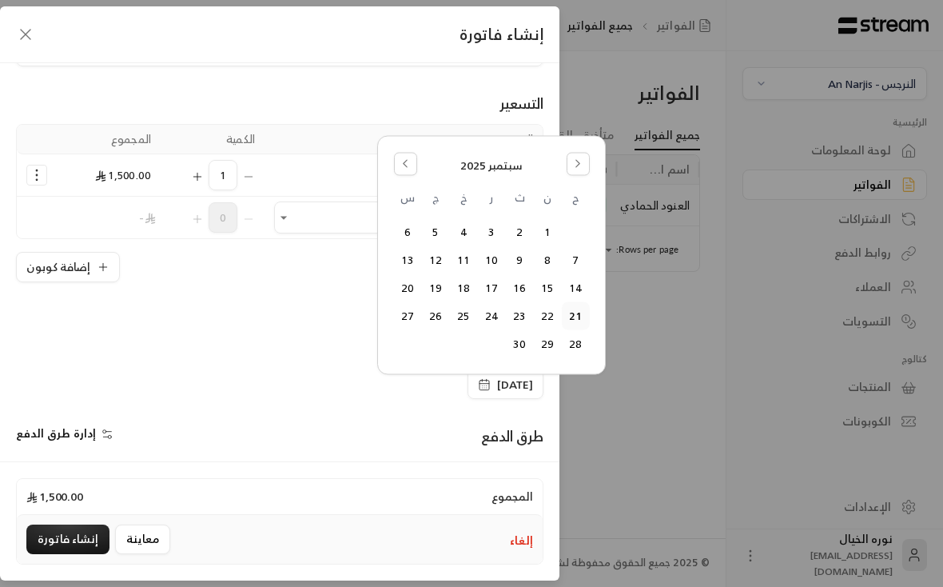
click at [489, 315] on button "24" at bounding box center [492, 316] width 26 height 26
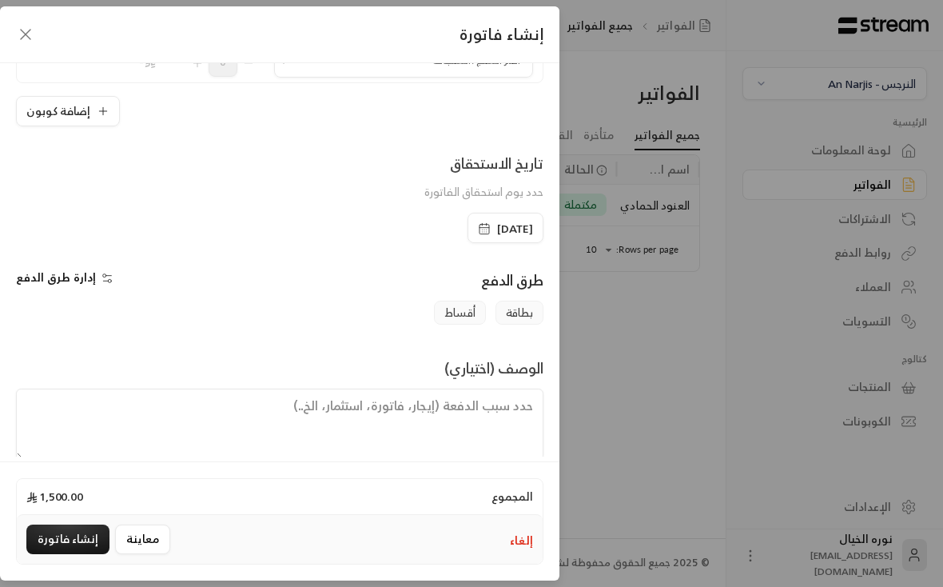
click at [498, 424] on textarea at bounding box center [279, 424] width 527 height 72
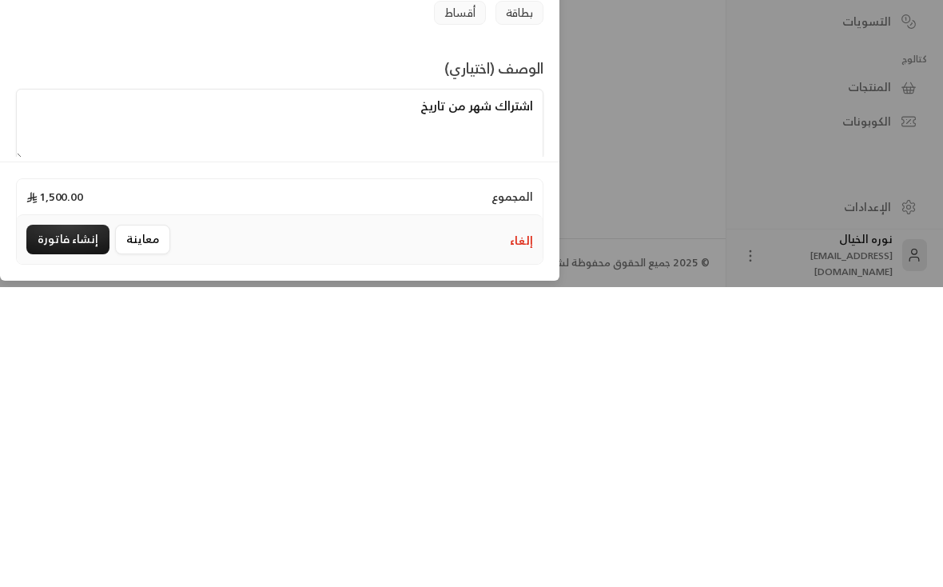
scroll to position [0, -1]
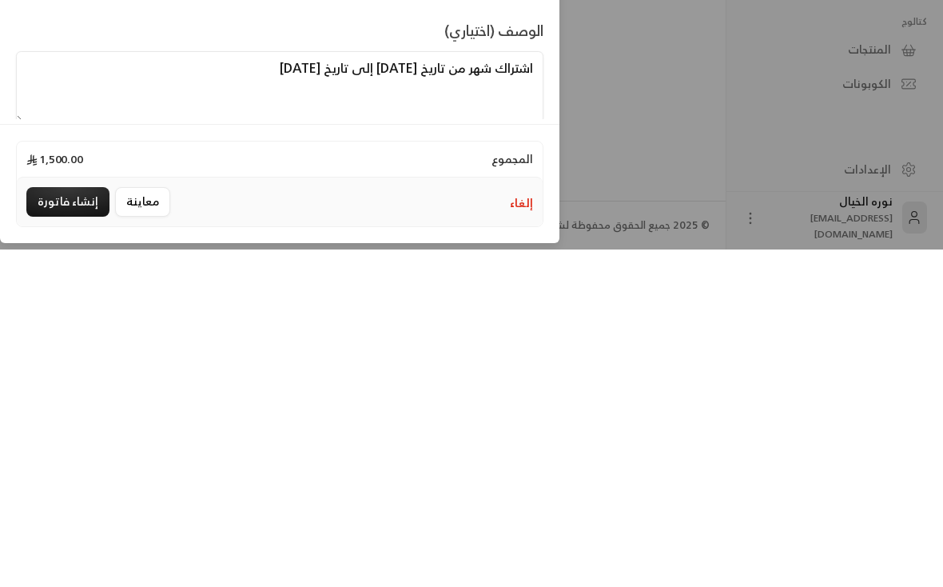
type textarea "اشتراك شهر من تاريخ [DATE] إلى تاريخ [DATE]"
click at [78, 524] on button "إنشاء فاتورة" at bounding box center [67, 539] width 83 height 30
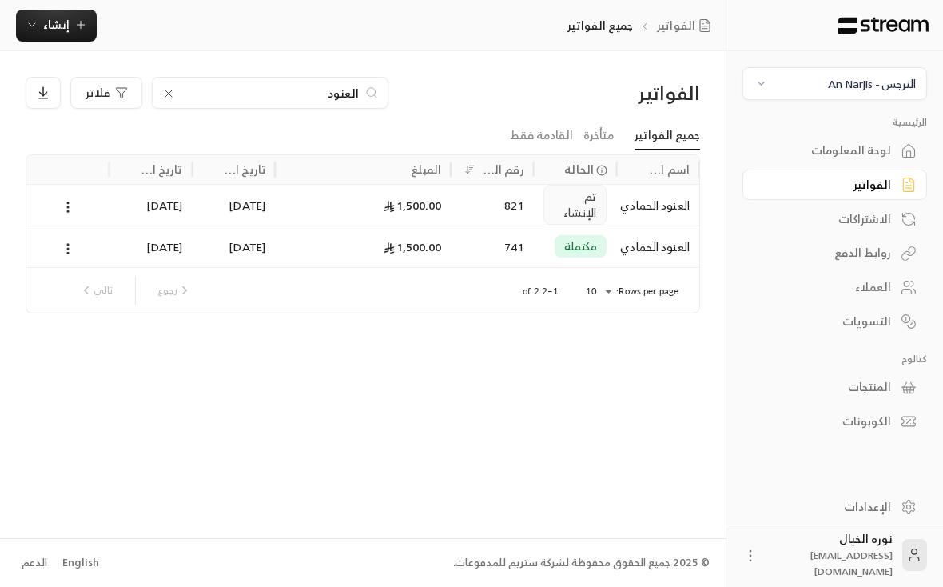
click at [355, 84] on input "العنود" at bounding box center [269, 93] width 177 height 18
click at [342, 84] on input "العنود" at bounding box center [269, 93] width 177 height 18
click at [341, 84] on input "العنود" at bounding box center [269, 93] width 177 height 18
type input "ضي"
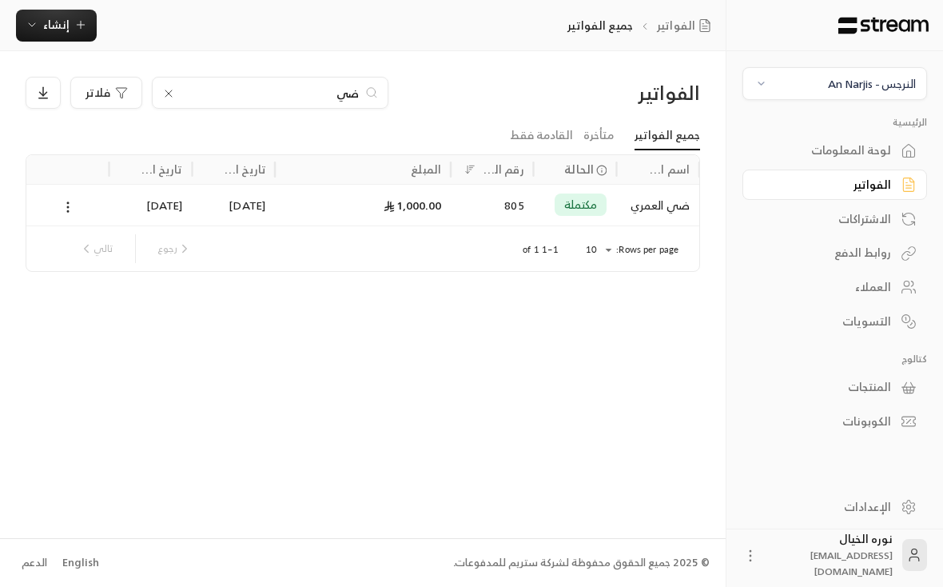
click at [670, 185] on div "ضي العمري" at bounding box center [658, 205] width 64 height 41
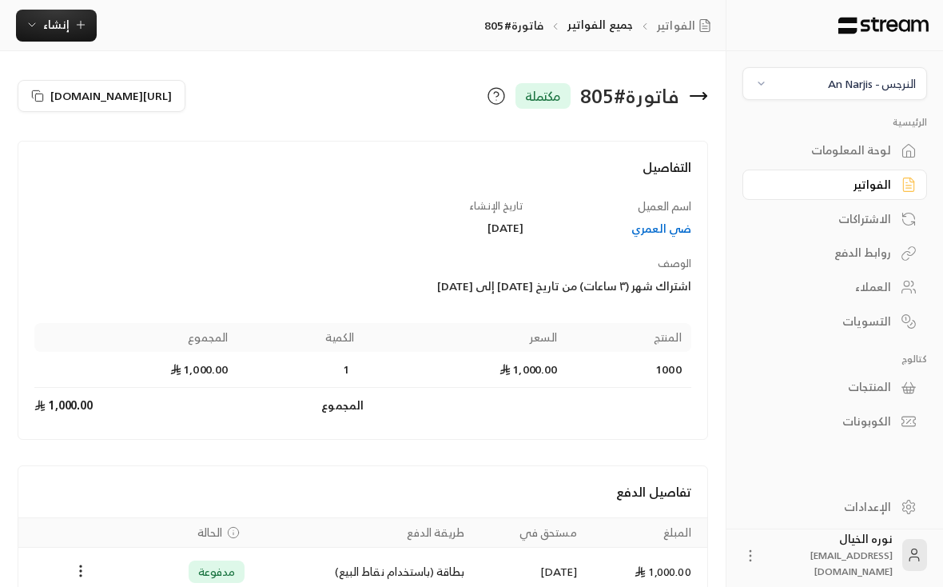
click at [666, 226] on div "ضي العمري" at bounding box center [615, 229] width 153 height 16
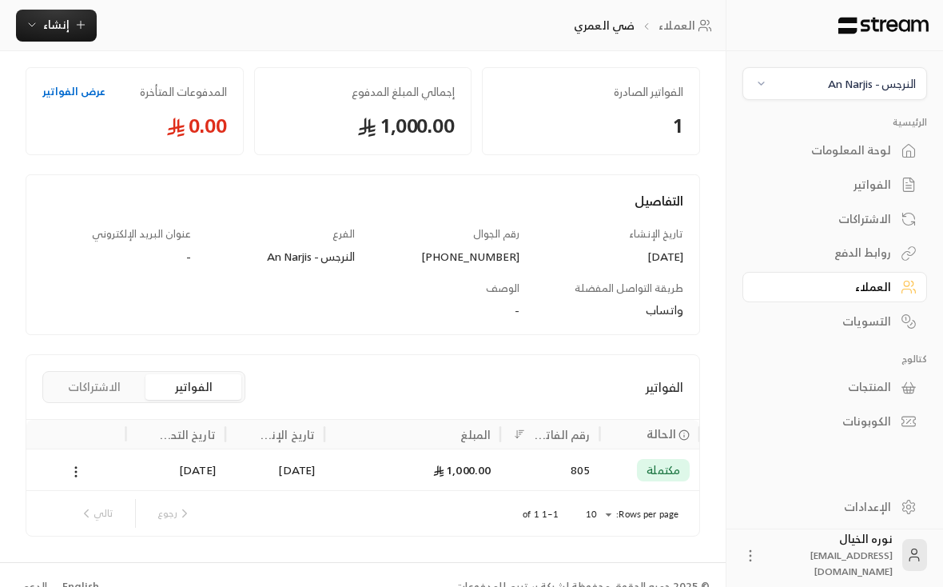
scroll to position [66, 0]
click at [365, 478] on div "1,000.00" at bounding box center [412, 470] width 157 height 41
